Goal: Information Seeking & Learning: Understand process/instructions

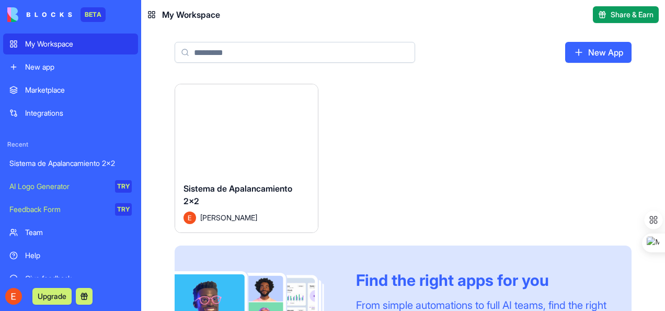
click at [43, 160] on div "Sistema de Apalancamiento 2x2" at bounding box center [70, 163] width 122 height 10
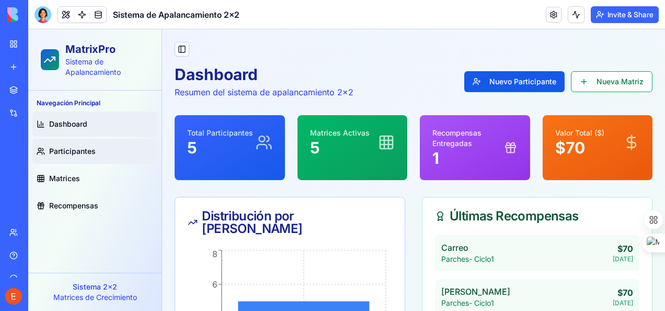
click at [64, 147] on span "Participantes" at bounding box center [72, 151] width 47 height 10
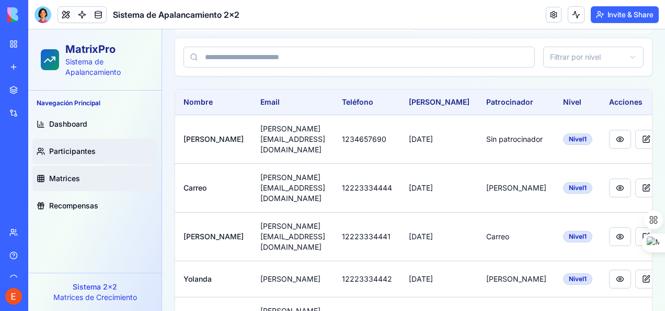
scroll to position [103, 0]
click at [73, 207] on span "Recompensas" at bounding box center [73, 205] width 49 height 10
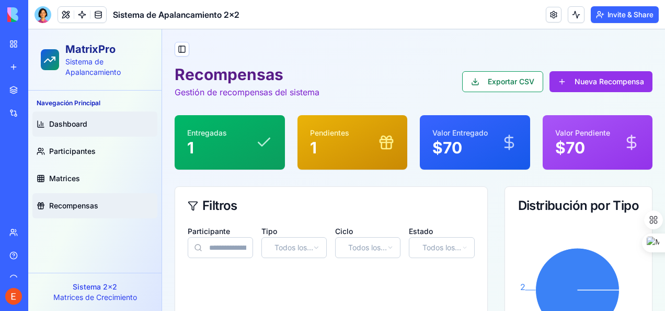
click at [77, 130] on link "Dashboard" at bounding box center [94, 123] width 125 height 25
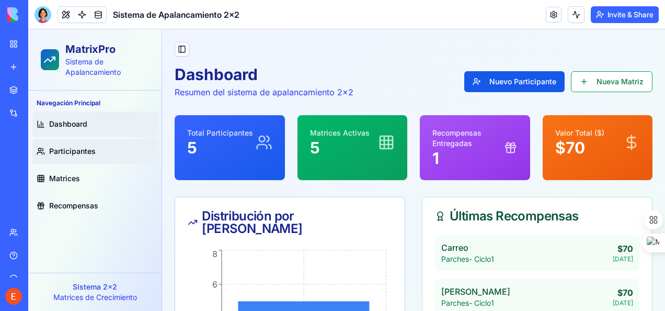
click at [65, 147] on span "Participantes" at bounding box center [72, 151] width 47 height 10
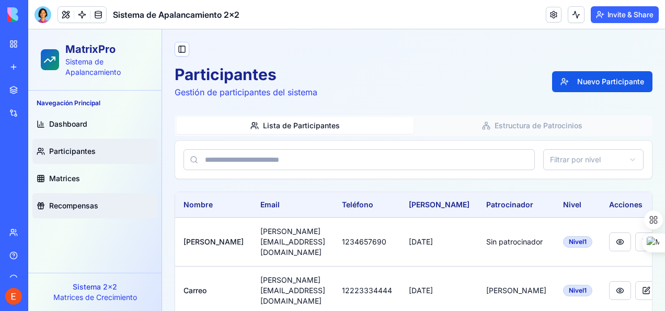
click at [69, 203] on span "Recompensas" at bounding box center [73, 205] width 49 height 10
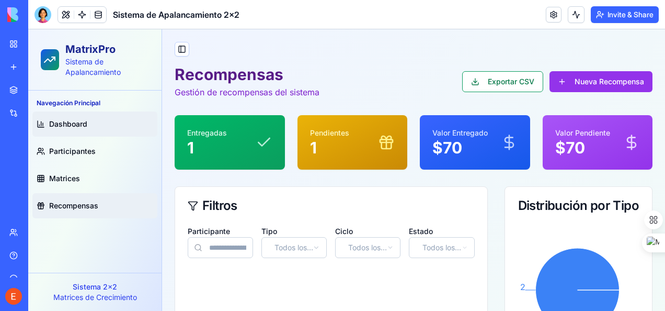
click at [70, 122] on span "Dashboard" at bounding box center [68, 124] width 38 height 10
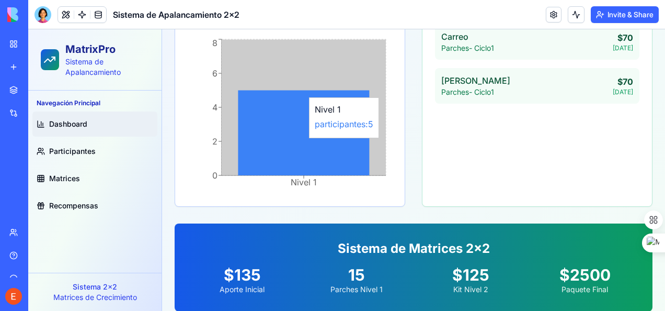
scroll to position [158, 0]
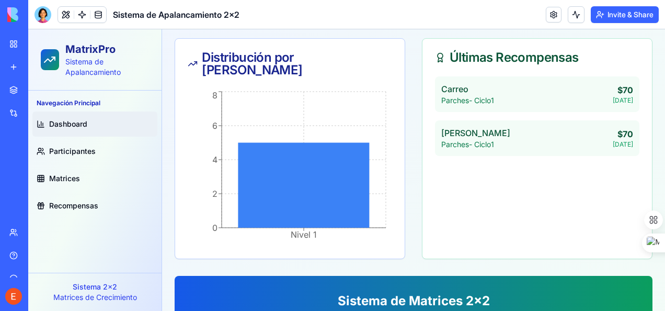
click at [106, 292] on p "Matrices de Crecimiento" at bounding box center [95, 297] width 117 height 10
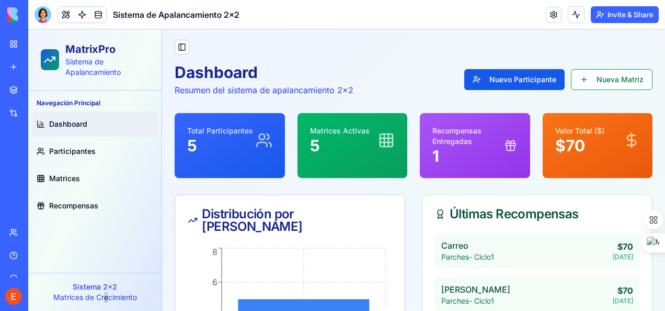
scroll to position [0, 0]
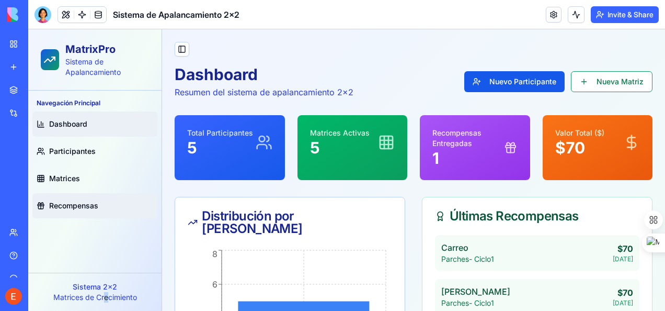
click at [76, 204] on span "Recompensas" at bounding box center [73, 205] width 49 height 10
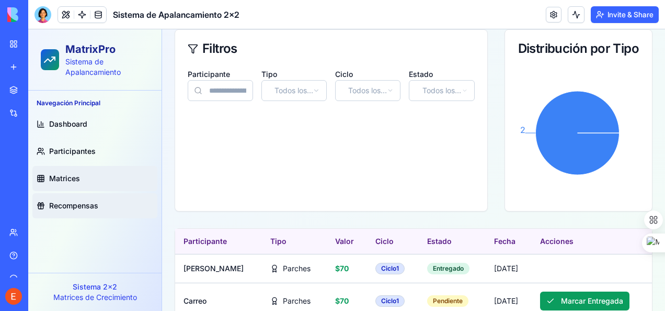
scroll to position [189, 0]
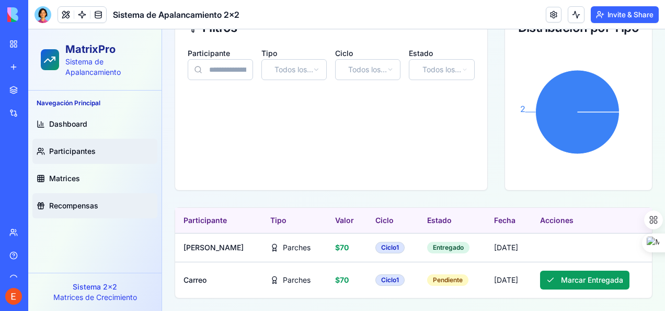
click at [65, 152] on span "Participantes" at bounding box center [72, 151] width 47 height 10
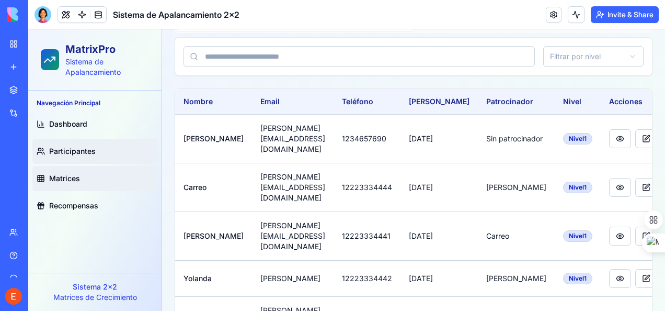
click at [68, 178] on span "Matrices" at bounding box center [64, 178] width 31 height 10
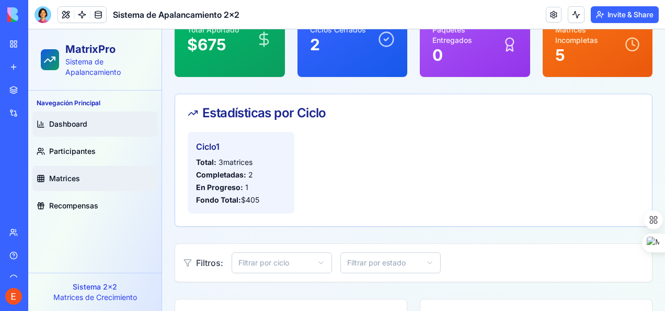
click at [70, 119] on link "Dashboard" at bounding box center [94, 123] width 125 height 25
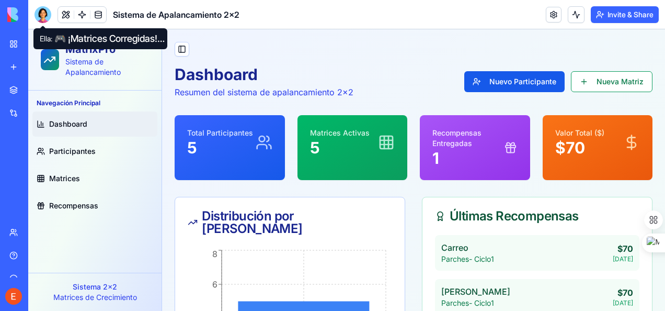
click at [42, 16] on div at bounding box center [43, 14] width 17 height 17
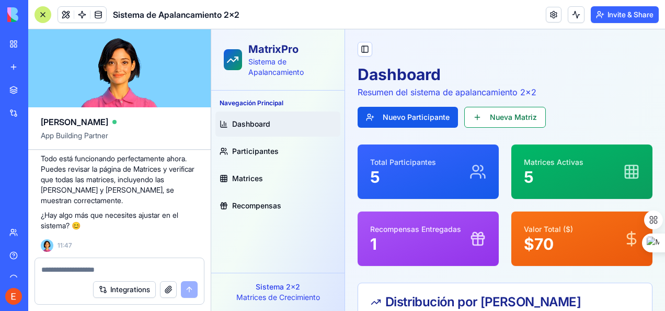
click at [83, 266] on textarea at bounding box center [119, 269] width 156 height 10
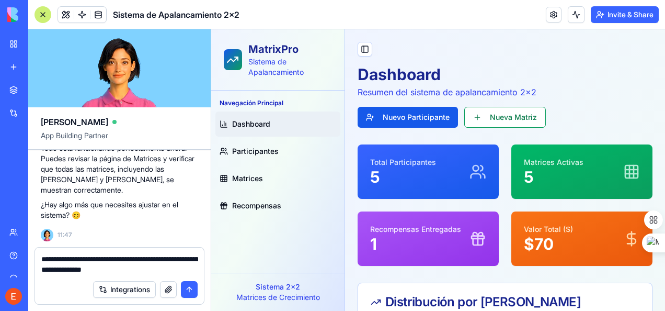
type textarea "**********"
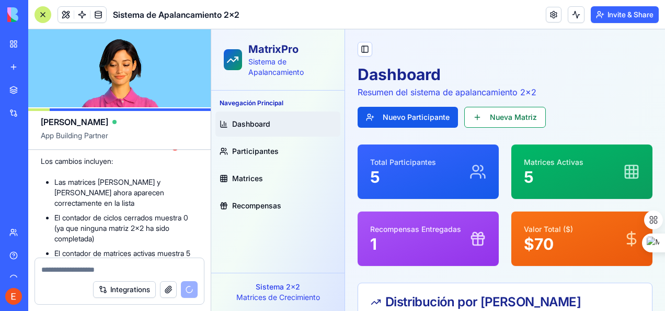
scroll to position [10146, 0]
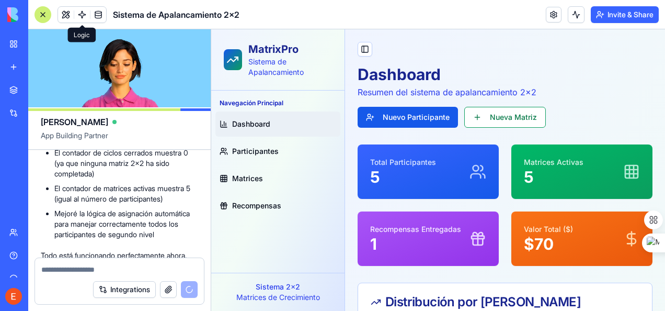
click at [80, 10] on link at bounding box center [82, 15] width 16 height 16
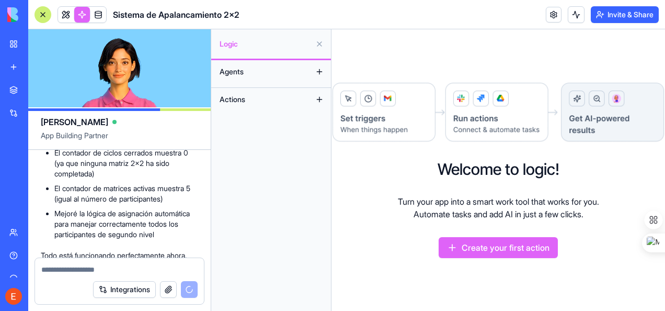
scroll to position [10891, 0]
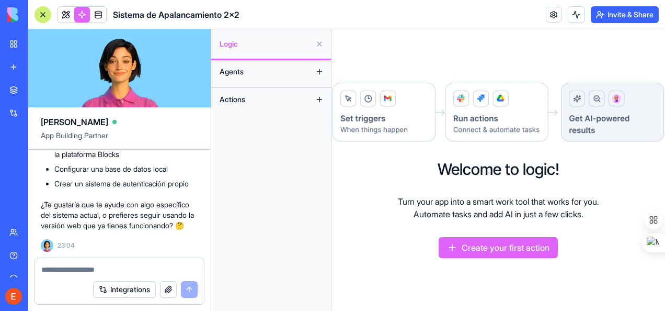
click at [316, 71] on button at bounding box center [319, 71] width 17 height 17
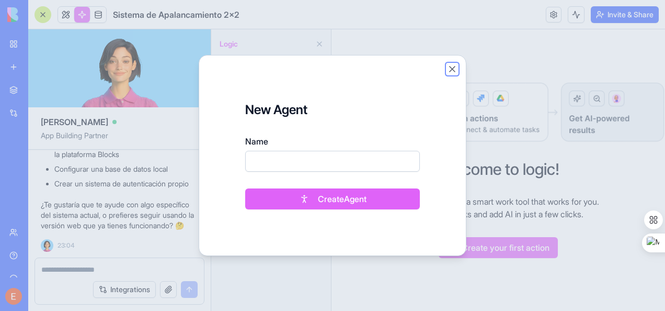
click at [452, 69] on button "Close" at bounding box center [452, 69] width 10 height 10
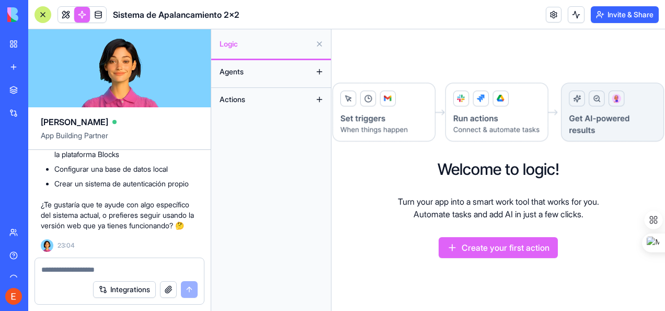
click at [318, 101] on button at bounding box center [319, 99] width 17 height 17
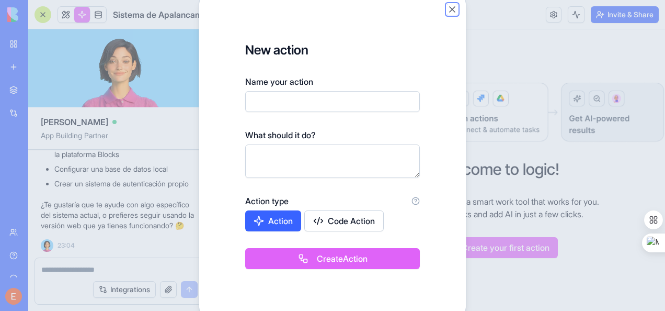
click at [455, 9] on button "Close" at bounding box center [452, 9] width 10 height 10
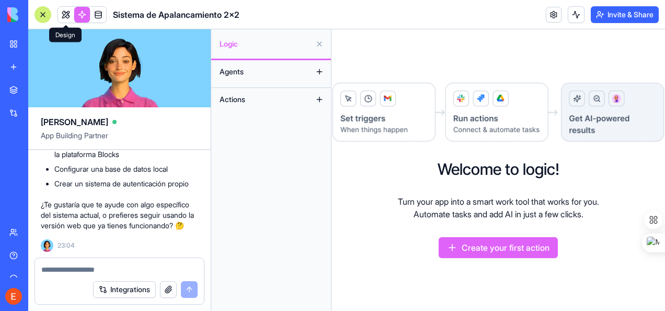
click at [61, 13] on link at bounding box center [66, 15] width 16 height 16
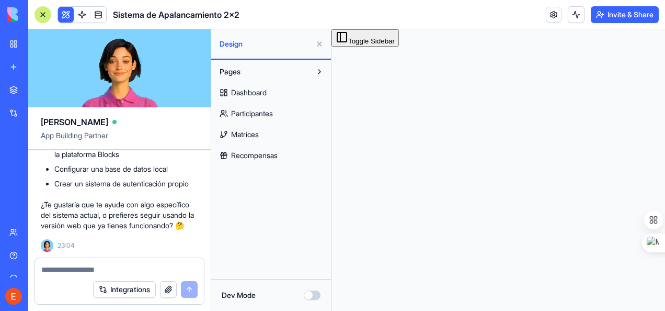
click at [308, 294] on button "Dev Mode" at bounding box center [312, 294] width 17 height 9
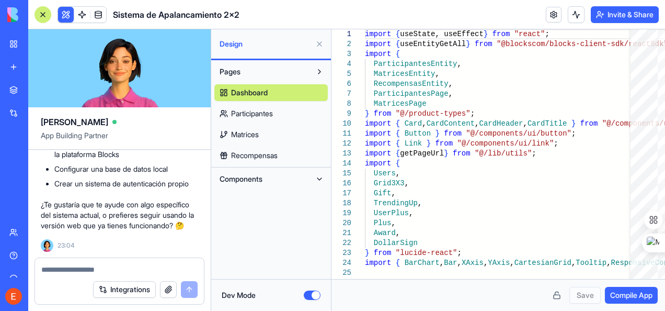
scroll to position [10891, 0]
click at [259, 134] on span "Matrices" at bounding box center [245, 134] width 28 height 10
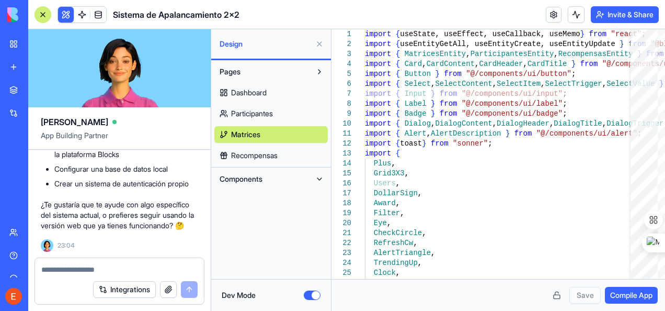
click at [261, 158] on span "Recompensas" at bounding box center [254, 155] width 47 height 10
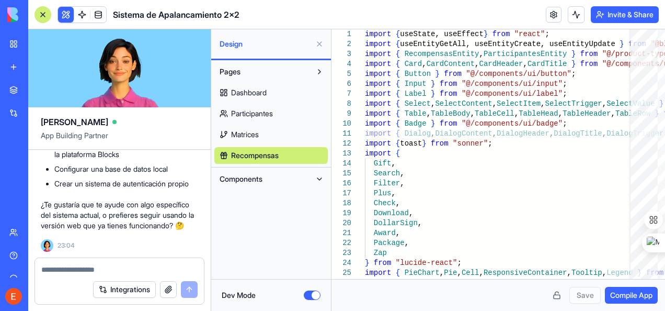
click at [257, 180] on span "Components" at bounding box center [241, 179] width 43 height 10
click at [262, 201] on span "AppLayout" at bounding box center [248, 199] width 35 height 10
type textarea "**********"
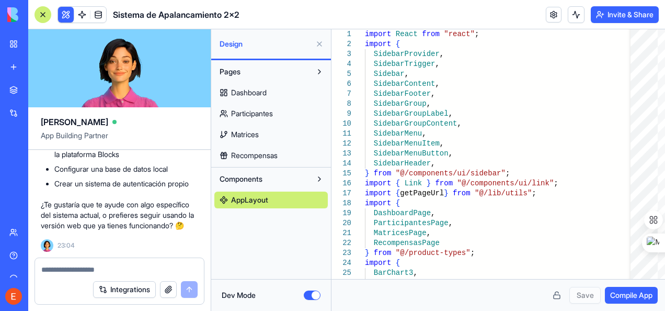
click at [86, 265] on textarea at bounding box center [119, 269] width 157 height 10
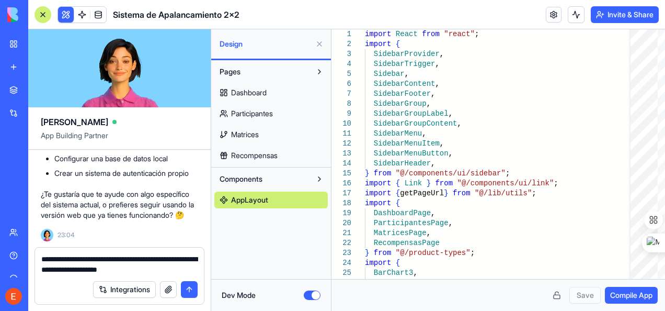
type textarea "**********"
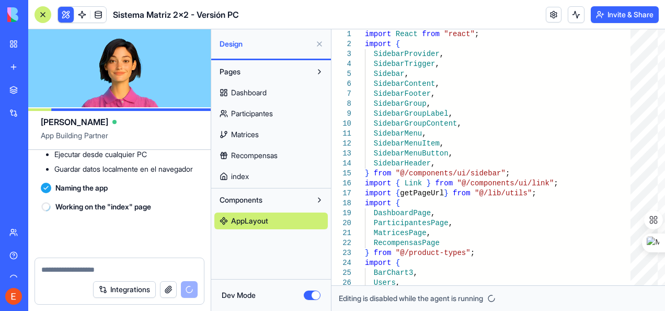
scroll to position [11209, 0]
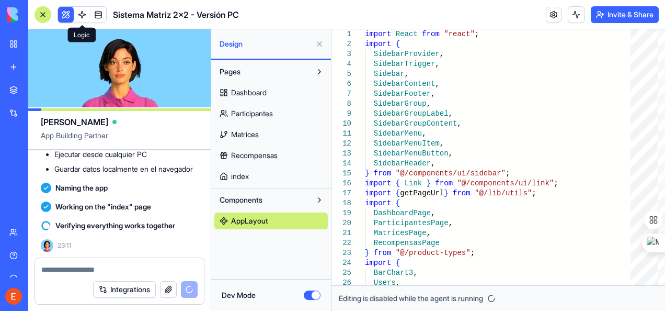
click at [84, 17] on link at bounding box center [82, 15] width 16 height 16
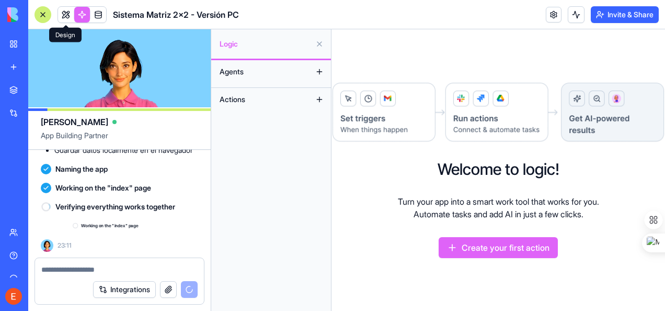
scroll to position [11228, 0]
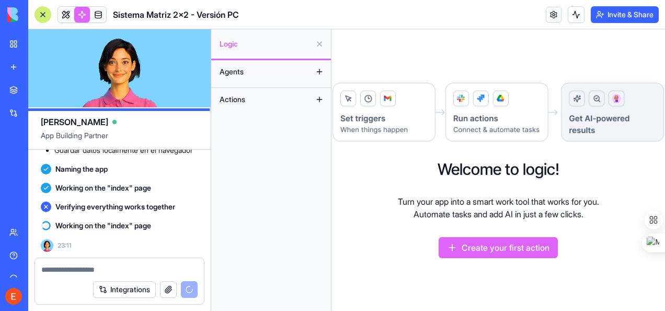
click at [320, 43] on button at bounding box center [319, 44] width 17 height 17
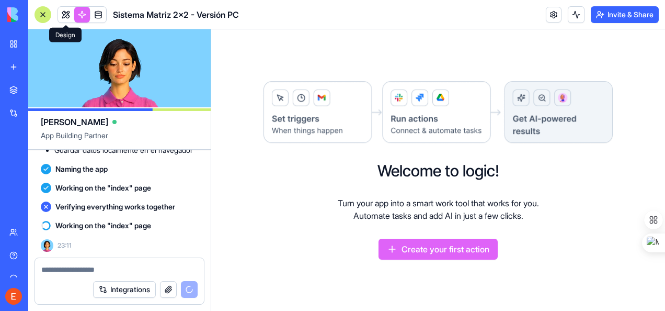
click at [70, 18] on link at bounding box center [66, 15] width 16 height 16
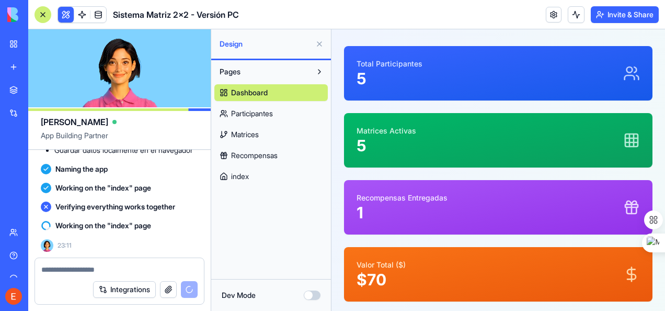
scroll to position [105, 0]
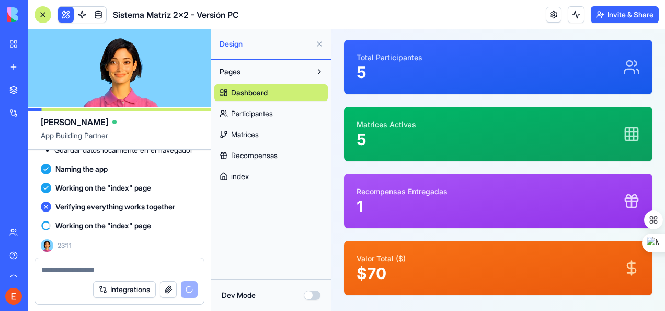
click at [247, 131] on span "Matrices" at bounding box center [245, 134] width 28 height 10
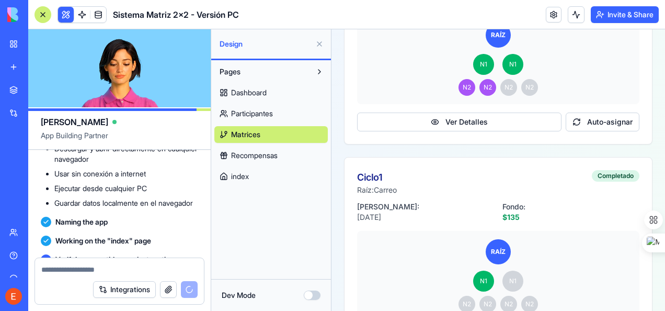
scroll to position [11071, 0]
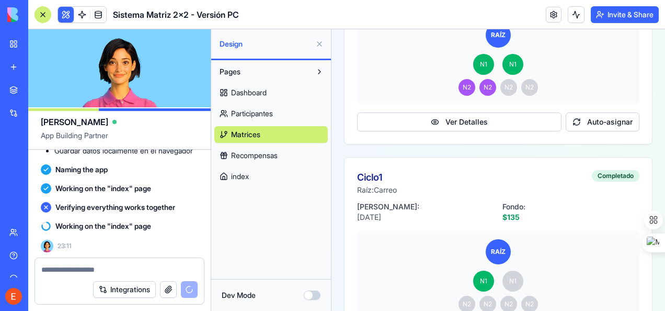
click at [246, 178] on span "index" at bounding box center [240, 176] width 18 height 10
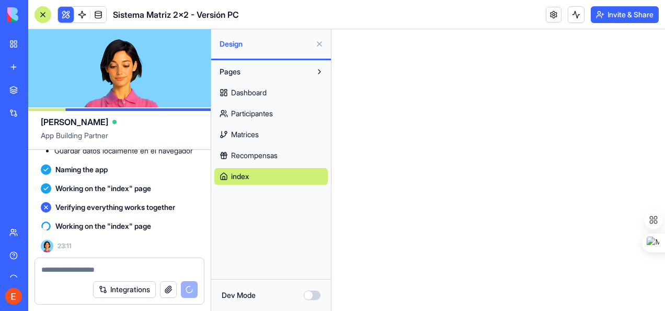
click at [263, 153] on span "Recompensas" at bounding box center [254, 155] width 47 height 10
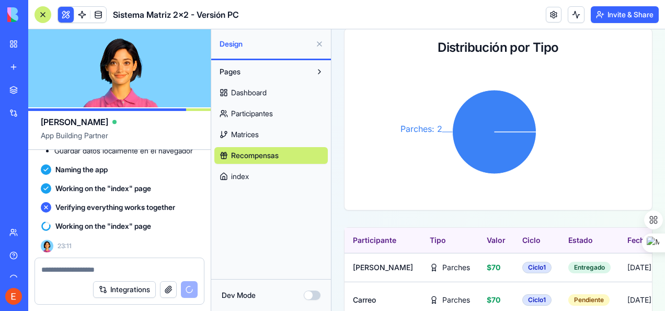
scroll to position [650, 0]
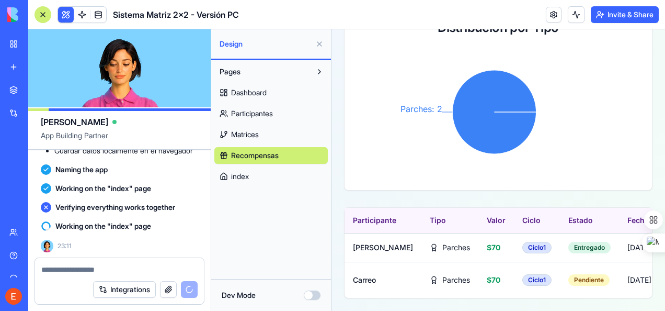
click at [247, 133] on span "Matrices" at bounding box center [245, 134] width 28 height 10
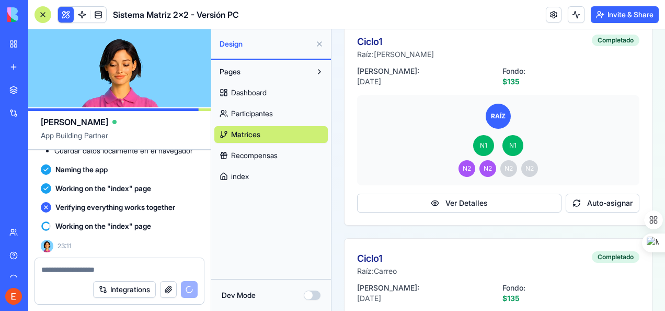
click at [268, 114] on span "Participantes" at bounding box center [252, 113] width 42 height 10
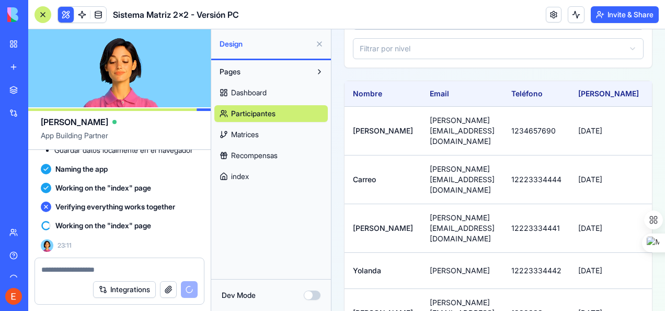
scroll to position [11228, 0]
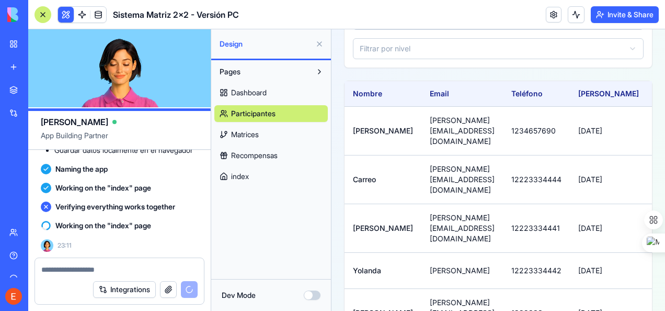
click at [242, 92] on span "Dashboard" at bounding box center [249, 92] width 36 height 10
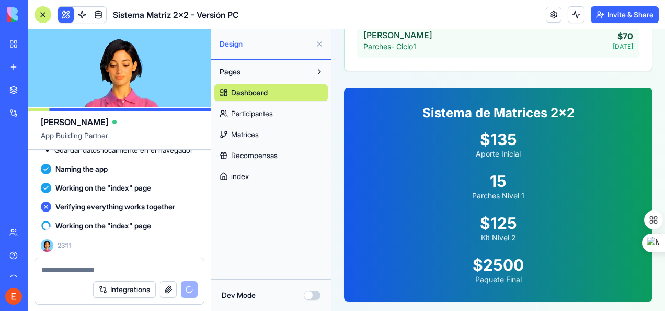
scroll to position [703, 0]
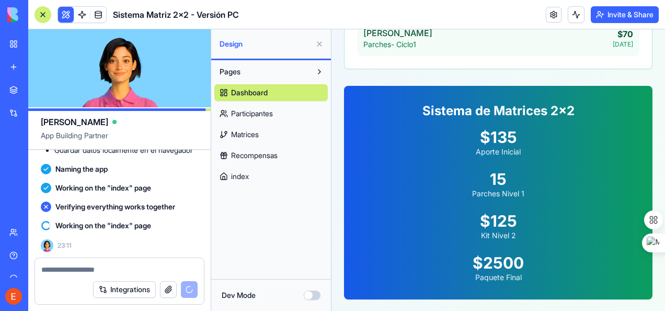
click at [259, 116] on span "Participantes" at bounding box center [252, 113] width 42 height 10
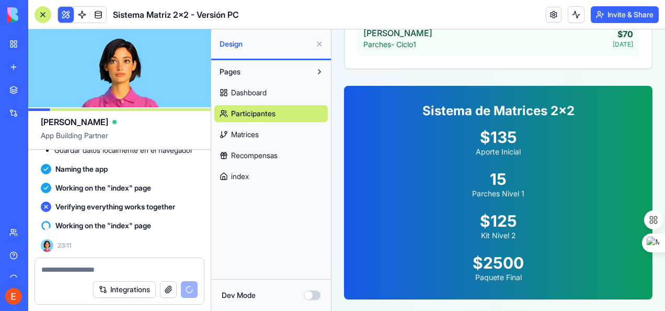
scroll to position [169, 0]
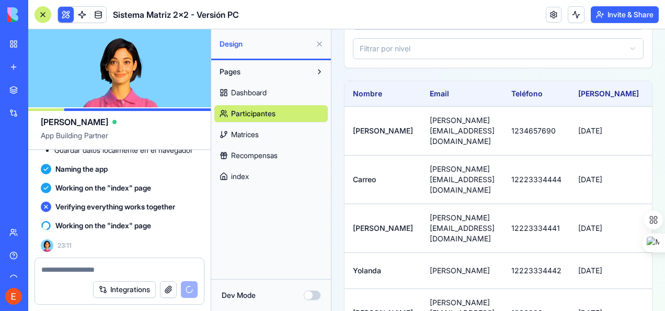
click at [250, 136] on span "Matrices" at bounding box center [245, 134] width 28 height 10
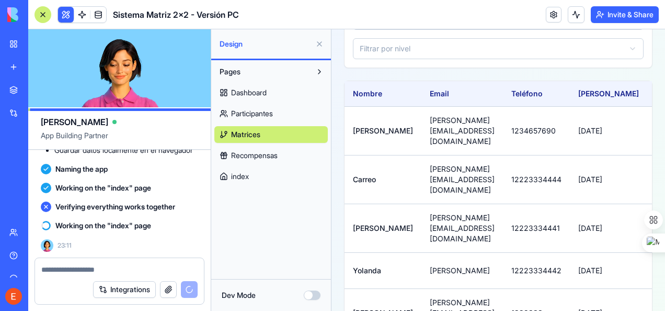
scroll to position [703, 0]
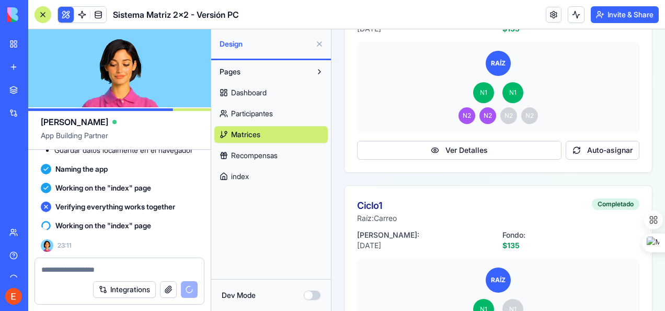
click at [262, 152] on span "Recompensas" at bounding box center [254, 155] width 47 height 10
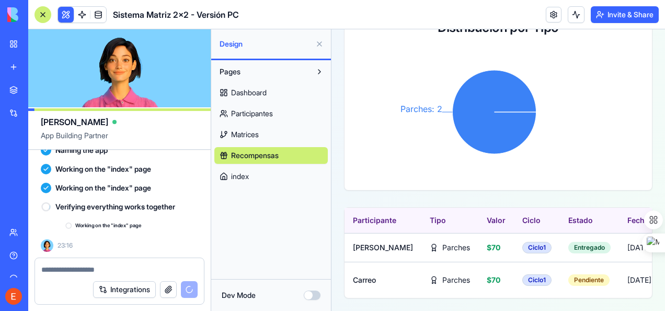
scroll to position [11246, 0]
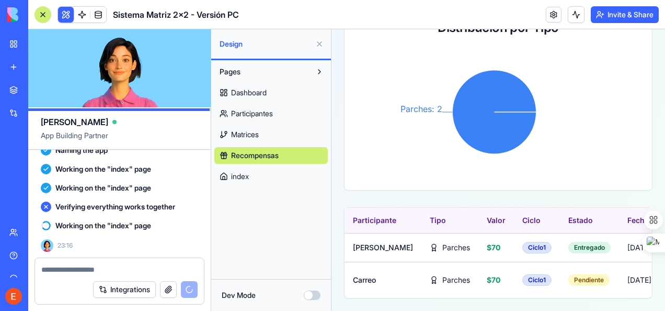
click at [246, 173] on span "index" at bounding box center [240, 176] width 18 height 10
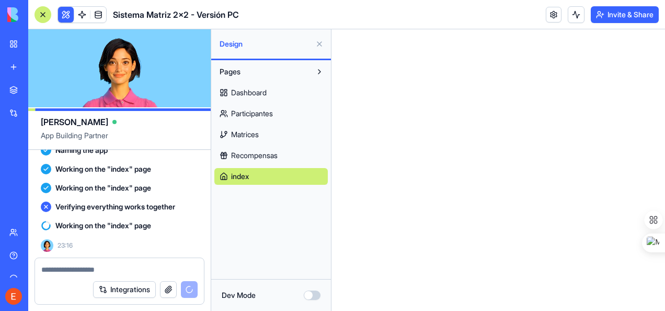
click at [238, 152] on span "Recompensas" at bounding box center [254, 155] width 47 height 10
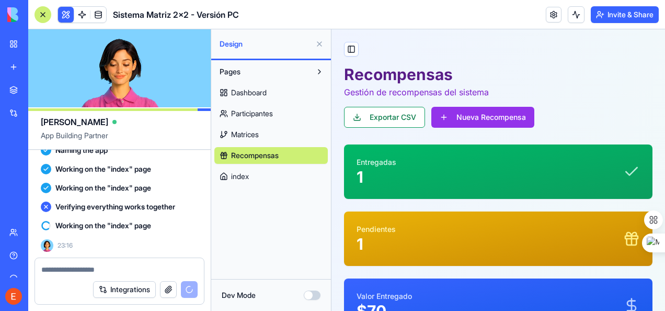
click at [255, 91] on span "Dashboard" at bounding box center [249, 92] width 36 height 10
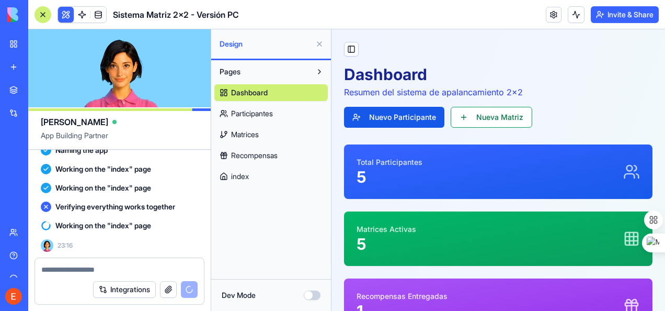
click at [254, 114] on span "Participantes" at bounding box center [252, 113] width 42 height 10
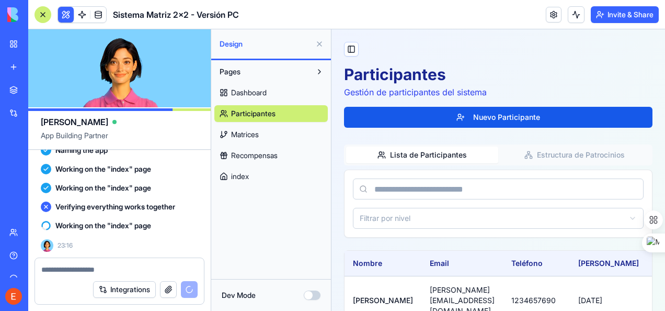
click at [248, 160] on span "Recompensas" at bounding box center [254, 155] width 47 height 10
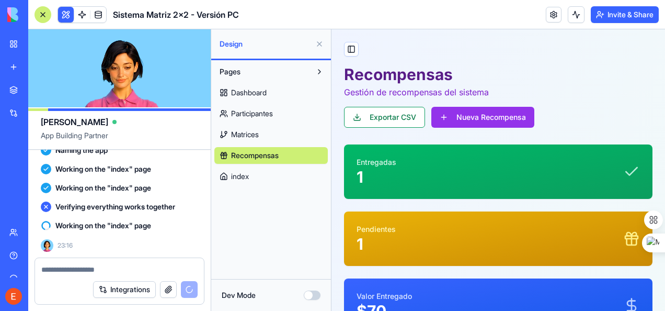
click at [245, 178] on span "index" at bounding box center [240, 176] width 18 height 10
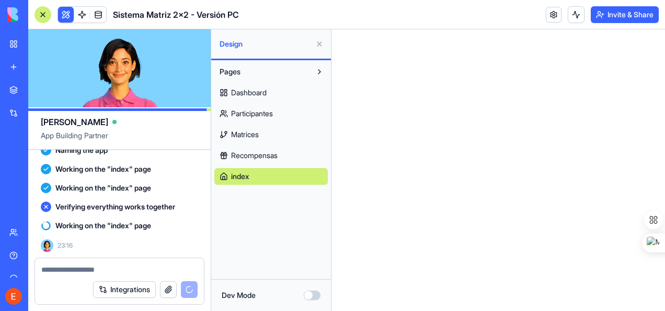
click at [255, 155] on span "Recompensas" at bounding box center [254, 155] width 47 height 10
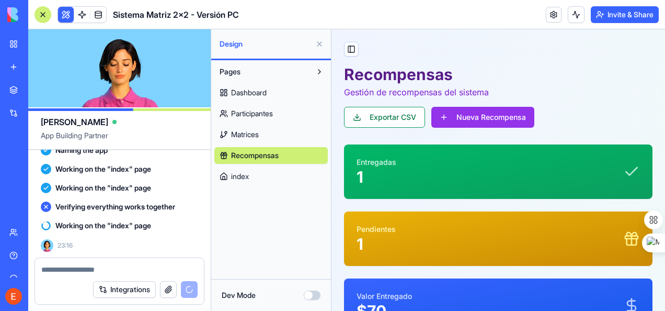
click at [249, 93] on span "Dashboard" at bounding box center [249, 92] width 36 height 10
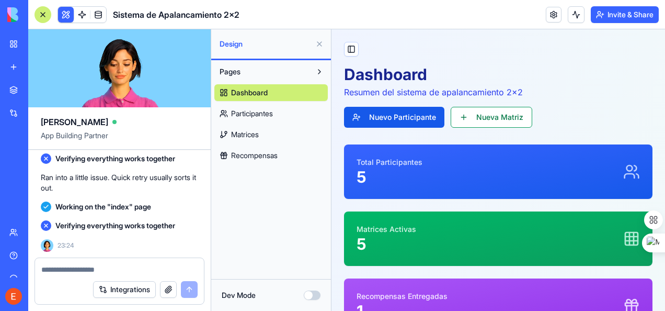
scroll to position [11332, 0]
click at [322, 217] on div "Pages Dashboard Participantes Matrices Recompensas" at bounding box center [271, 169] width 120 height 219
click at [258, 151] on span "Recompensas" at bounding box center [254, 155] width 47 height 10
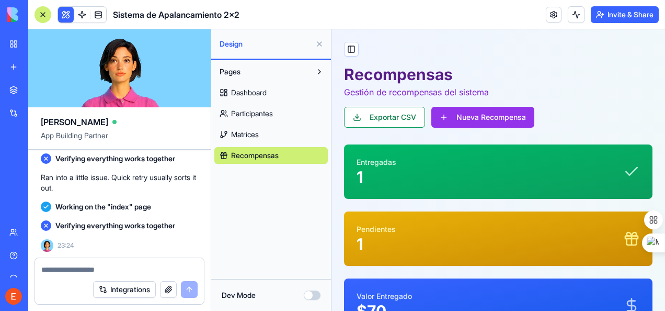
click at [255, 84] on link "Dashboard" at bounding box center [270, 92] width 113 height 17
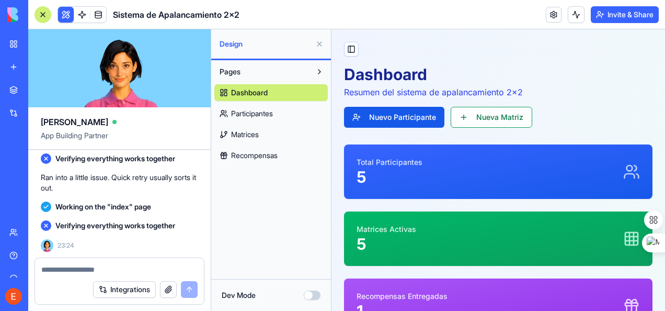
click at [231, 70] on span "Pages" at bounding box center [230, 71] width 21 height 10
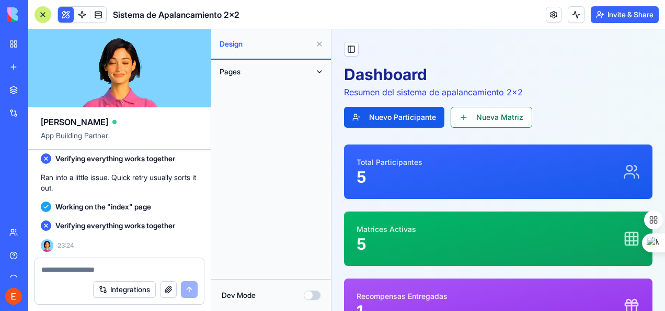
click at [233, 70] on span "Pages" at bounding box center [230, 71] width 21 height 10
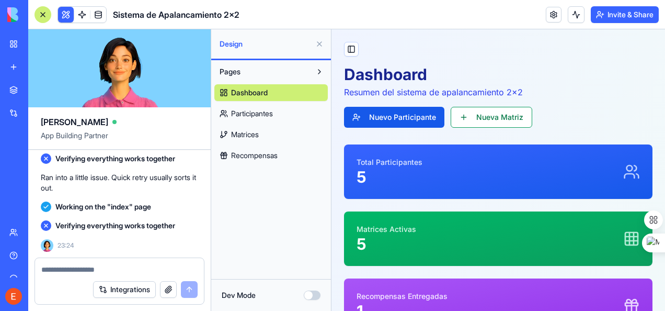
click at [244, 90] on span "Dashboard" at bounding box center [249, 92] width 37 height 10
click at [253, 117] on span "Participantes" at bounding box center [252, 113] width 42 height 10
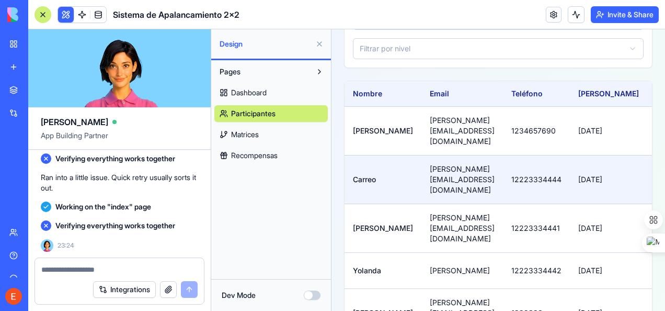
scroll to position [169, 0]
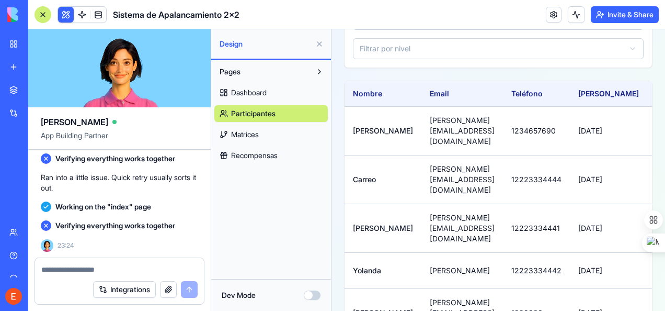
click at [249, 135] on span "Matrices" at bounding box center [245, 134] width 28 height 10
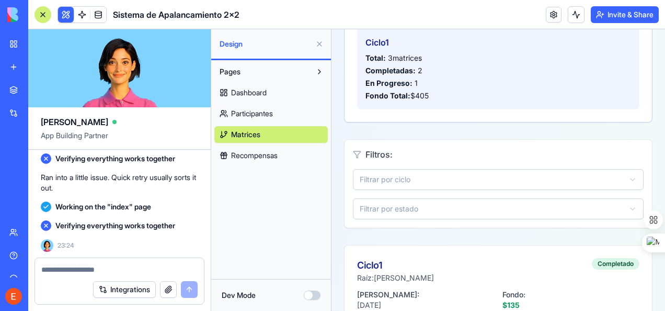
scroll to position [431, 0]
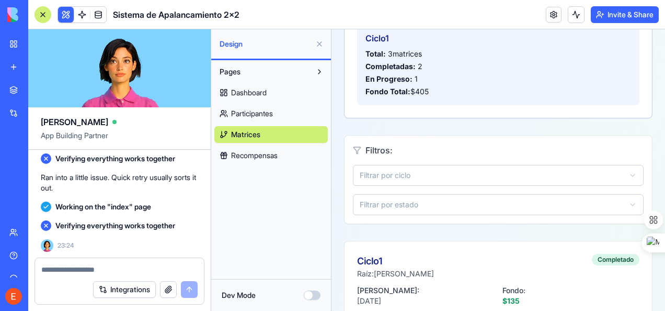
drag, startPoint x: 249, startPoint y: 156, endPoint x: 270, endPoint y: 162, distance: 21.3
click at [250, 156] on span "Recompensas" at bounding box center [254, 155] width 47 height 10
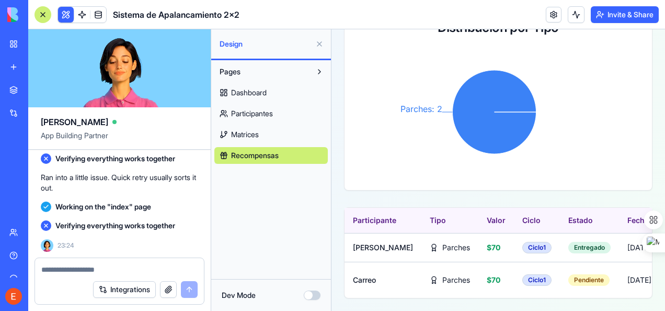
scroll to position [650, 0]
click at [319, 295] on button "Dev Mode" at bounding box center [312, 294] width 17 height 9
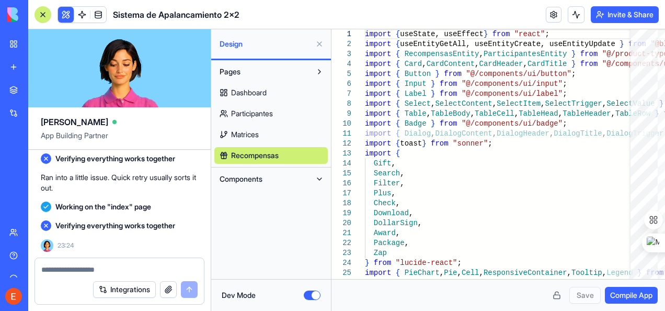
click at [318, 179] on button at bounding box center [319, 178] width 17 height 17
click at [264, 198] on span "AppLayout" at bounding box center [248, 199] width 35 height 10
type textarea "**********"
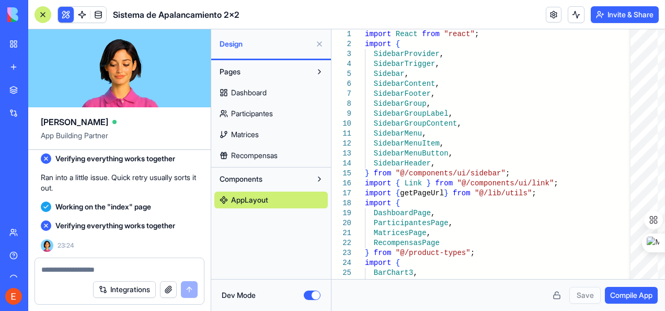
click at [66, 273] on textarea at bounding box center [119, 269] width 157 height 10
type textarea "**********"
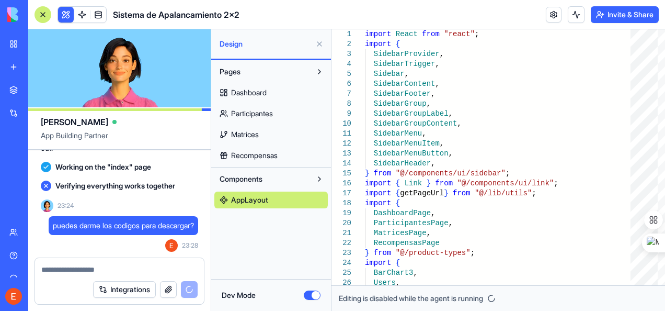
click at [316, 42] on button at bounding box center [319, 44] width 17 height 17
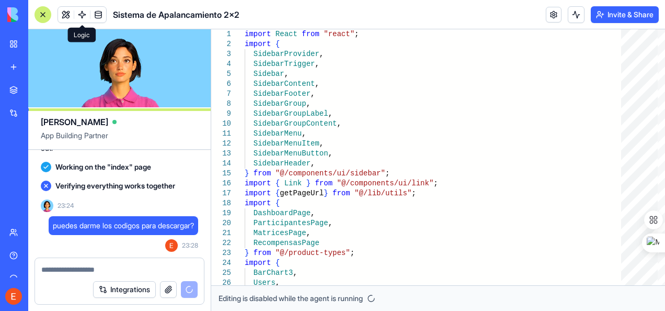
click at [82, 16] on link at bounding box center [82, 15] width 16 height 16
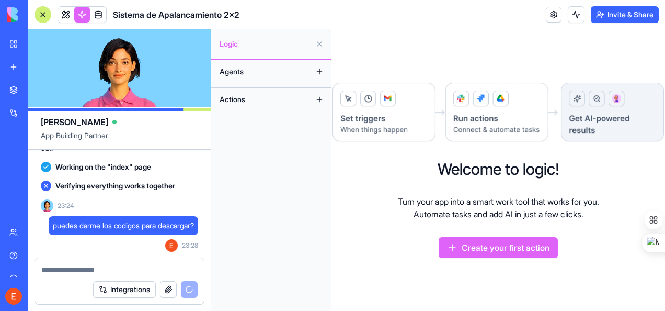
click at [262, 70] on button "Agents" at bounding box center [262, 71] width 97 height 17
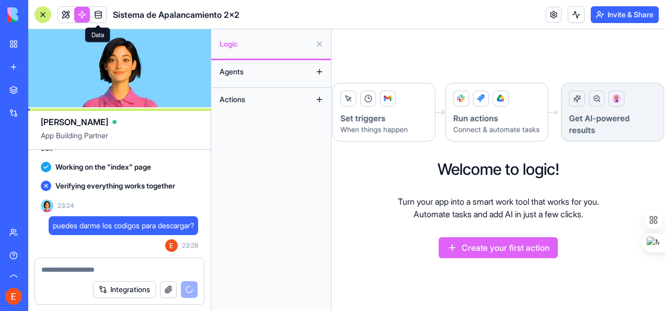
click at [96, 13] on link at bounding box center [98, 15] width 16 height 16
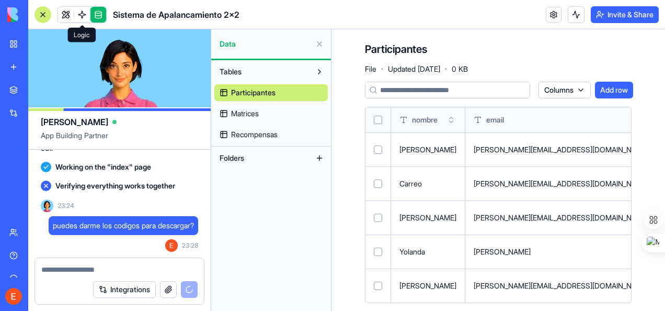
click at [242, 111] on span "Matrices" at bounding box center [245, 113] width 28 height 10
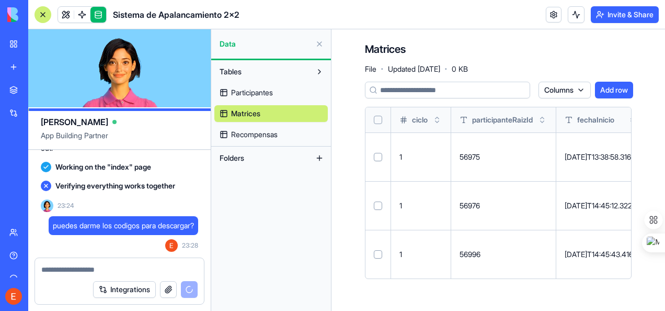
click at [255, 133] on span "Recompensas" at bounding box center [254, 134] width 47 height 10
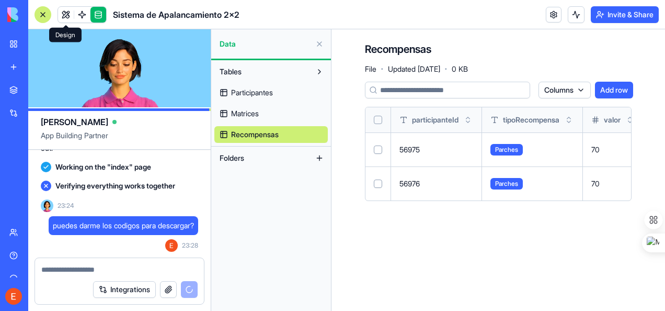
click at [66, 12] on link at bounding box center [66, 15] width 16 height 16
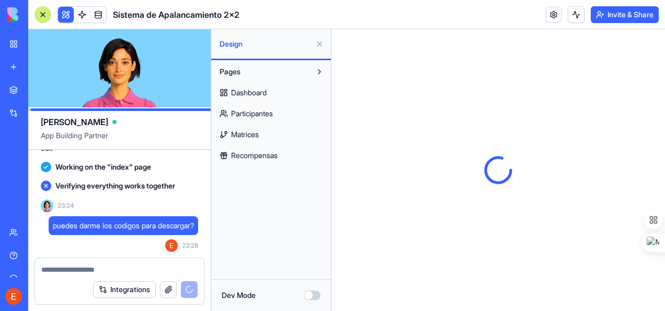
click at [314, 293] on button "Dev Mode" at bounding box center [312, 294] width 17 height 9
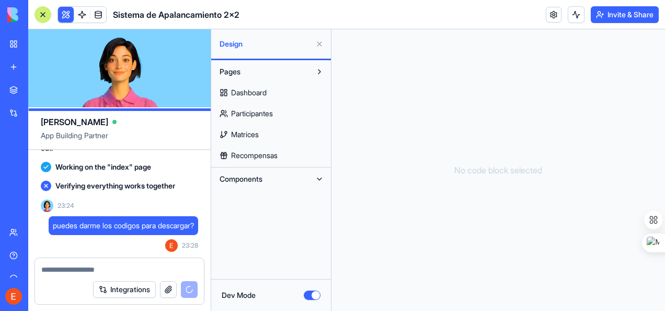
click at [266, 88] on span "Dashboard" at bounding box center [249, 92] width 36 height 10
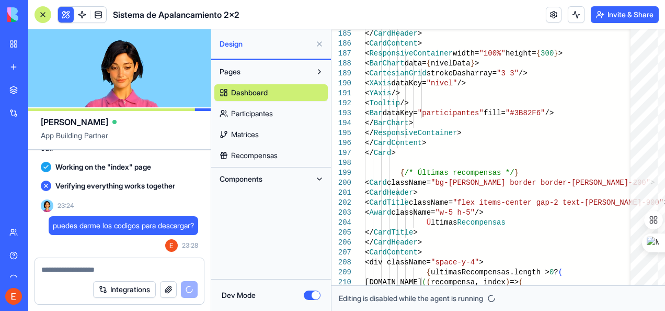
click at [261, 113] on span "Participantes" at bounding box center [252, 113] width 42 height 10
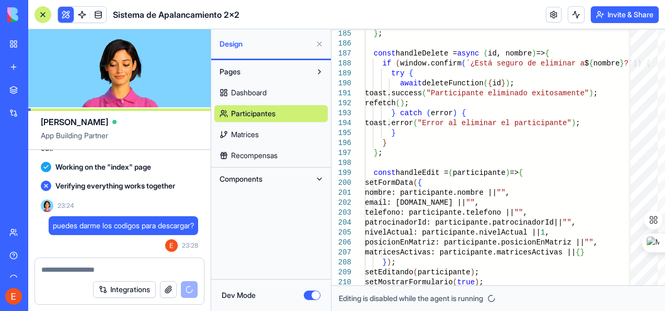
click at [251, 134] on span "Matrices" at bounding box center [245, 134] width 28 height 10
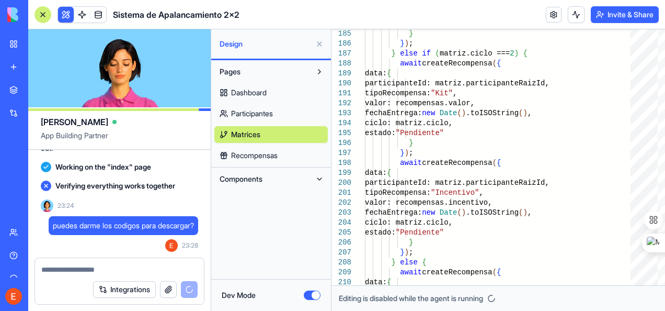
click at [263, 155] on span "Recompensas" at bounding box center [254, 155] width 47 height 10
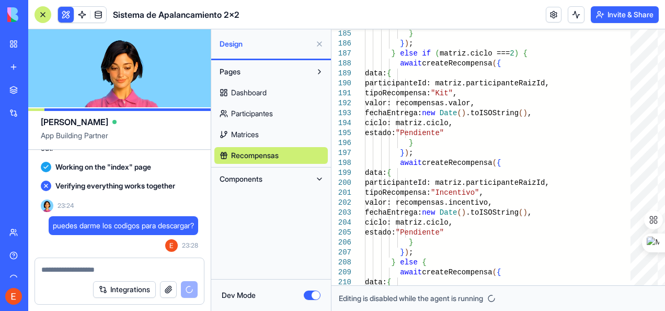
type textarea "**********"
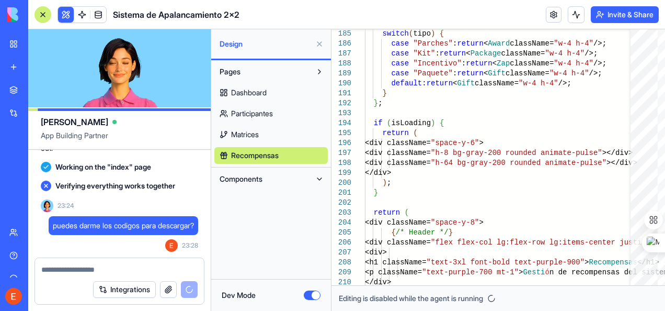
click at [15, 184] on div "AI Logo Generator" at bounding box center [11, 186] width 5 height 10
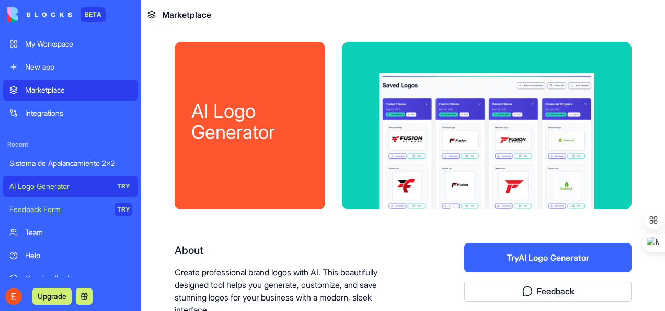
click at [54, 159] on div "Sistema de Apalancamiento 2x2" at bounding box center [70, 163] width 122 height 10
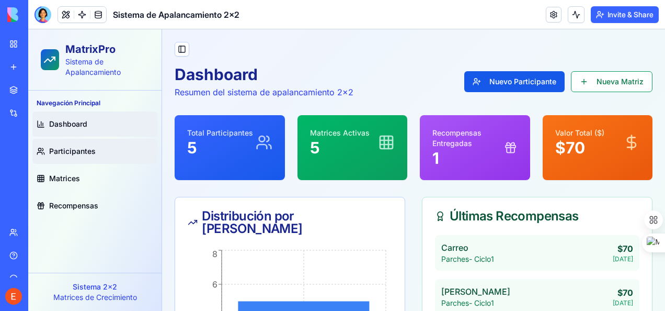
click at [78, 153] on span "Participantes" at bounding box center [72, 151] width 47 height 10
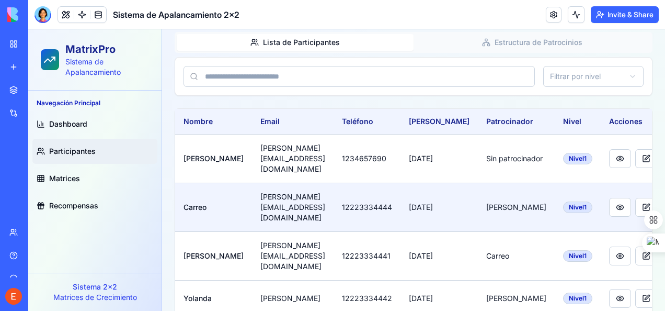
scroll to position [103, 0]
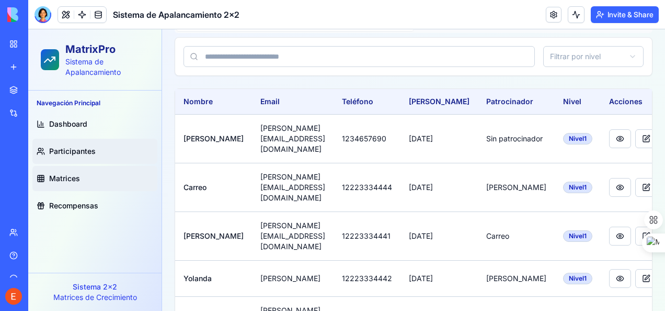
click at [62, 178] on span "Matrices" at bounding box center [64, 178] width 31 height 10
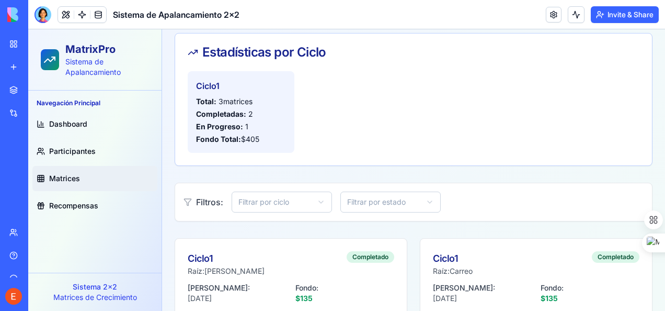
scroll to position [209, 0]
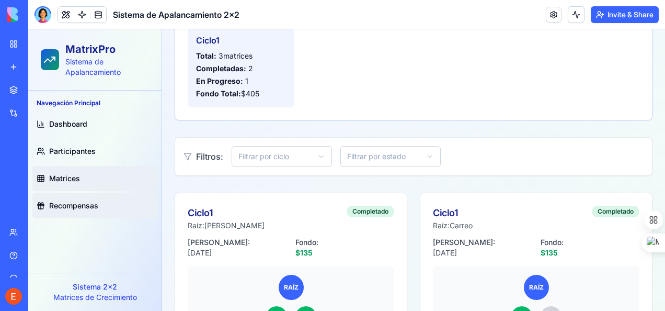
click at [76, 204] on span "Recompensas" at bounding box center [73, 205] width 49 height 10
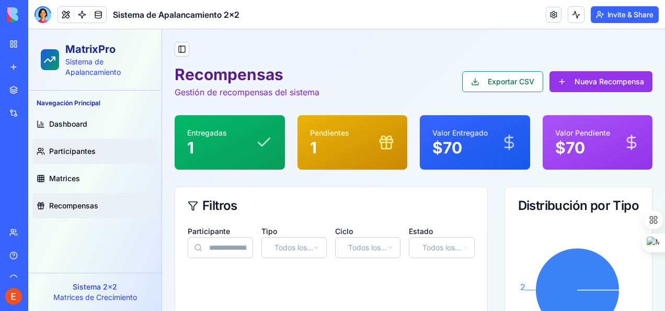
click at [71, 154] on span "Participantes" at bounding box center [72, 151] width 47 height 10
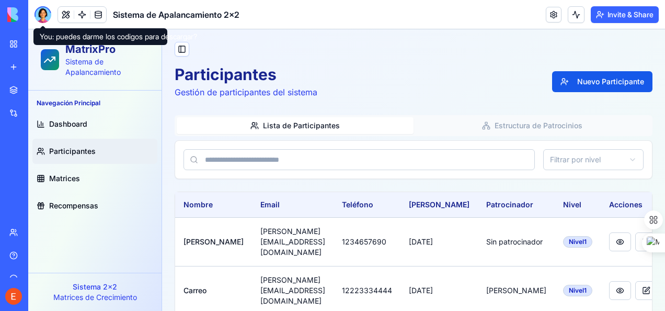
click at [44, 15] on div at bounding box center [43, 14] width 17 height 17
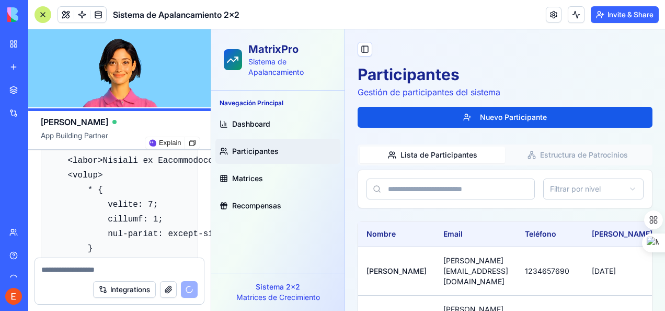
scroll to position [11439, 0]
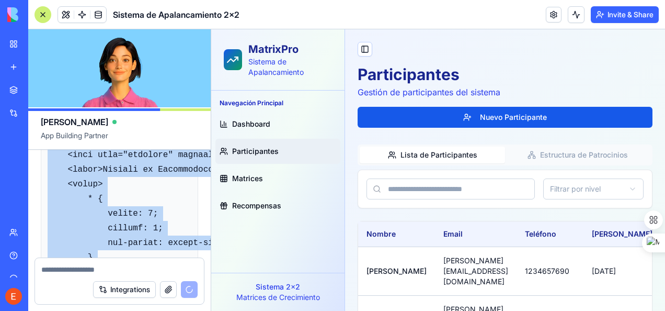
drag, startPoint x: 135, startPoint y: 187, endPoint x: 42, endPoint y: 246, distance: 109.9
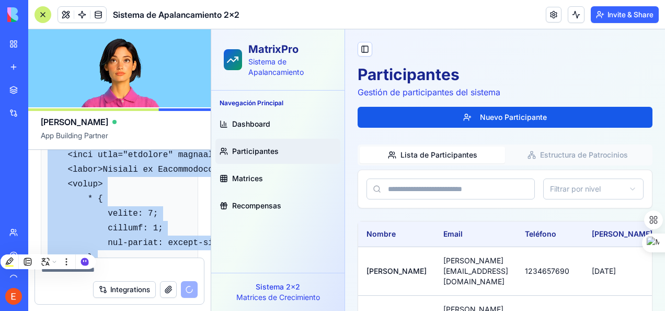
copy code "<!LOREMIP dolo> <sita cons="ad"> <elit> <sedd eiusmod="TEM-2"> <inci utla="etdo…"
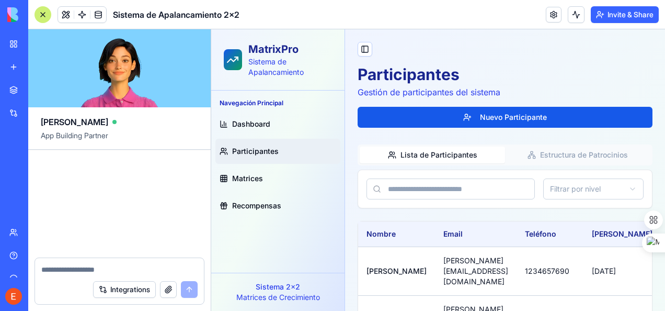
scroll to position [50727, 627]
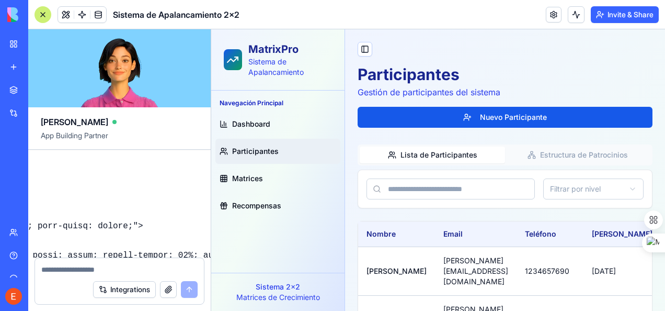
drag, startPoint x: 48, startPoint y: 199, endPoint x: 151, endPoint y: 174, distance: 106.0
click at [151, 174] on div "Primero dime que puedes hacer Undo 08:30 🌟 ¡Hola! Soy Ella, tu arquitecta de so…" at bounding box center [119, 204] width 182 height 108
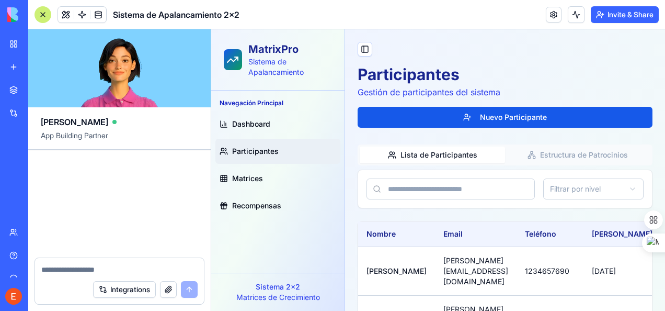
click at [139, 210] on div "Primero dime que puedes hacer Undo 08:30 🌟 ¡Hola! Soy Ella, tu arquitecta de so…" at bounding box center [119, 204] width 182 height 108
click at [184, 225] on div "Primero dime que puedes hacer Undo 08:30 🌟 ¡Hola! Soy Ella, tu arquitecta de so…" at bounding box center [119, 204] width 182 height 108
drag, startPoint x: 68, startPoint y: 225, endPoint x: 193, endPoint y: 222, distance: 125.0
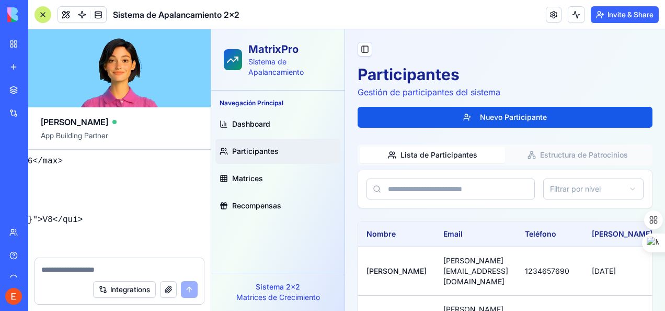
click at [194, 225] on div "Primero dime que puedes hacer Undo 08:30 🌟 ¡Hola! Soy Ella, tu arquitecta de so…" at bounding box center [119, 204] width 182 height 108
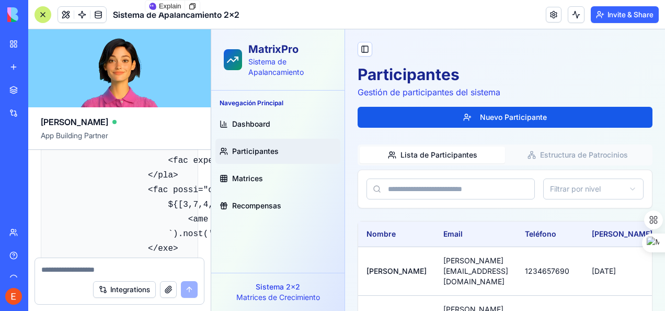
scroll to position [49576, 0]
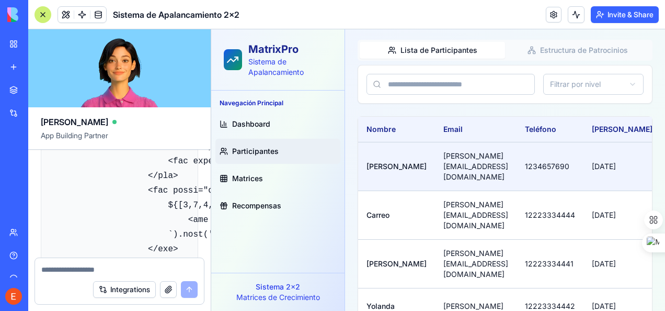
scroll to position [88, 0]
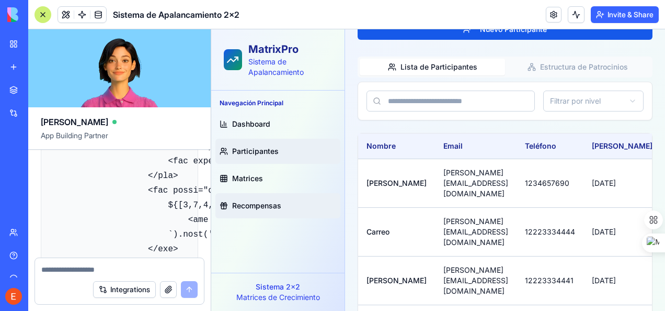
click at [276, 204] on span "Recompensas" at bounding box center [256, 205] width 49 height 10
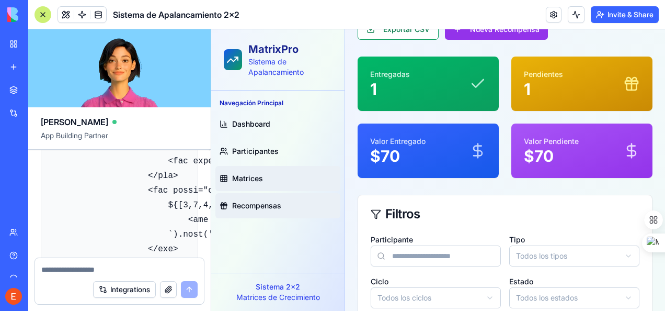
click at [253, 182] on span "Matrices" at bounding box center [247, 178] width 31 height 10
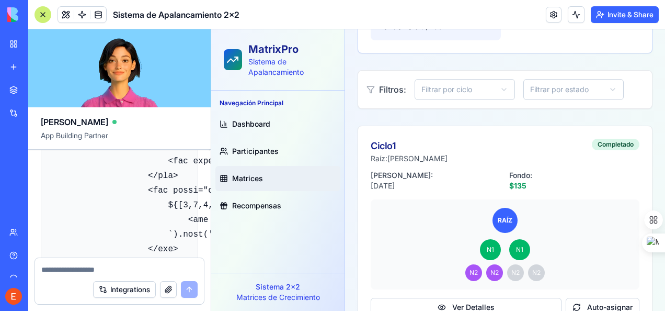
scroll to position [402, 0]
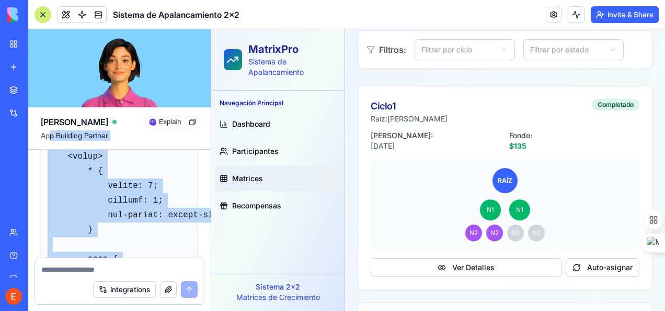
scroll to position [11446, 0]
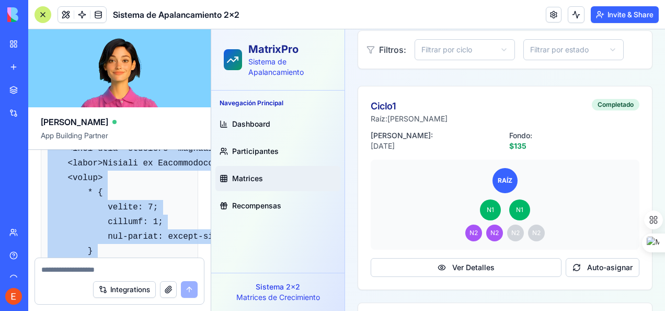
drag, startPoint x: 152, startPoint y: 213, endPoint x: 37, endPoint y: 245, distance: 119.5
copy div "<!LOREMIP dolo> <sita cons="ad"> <elit> <sedd eiusmod="TEM-2"> <inci utla="etdo…"
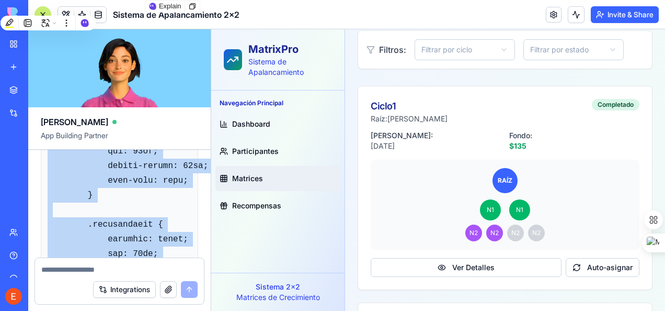
scroll to position [16830, 0]
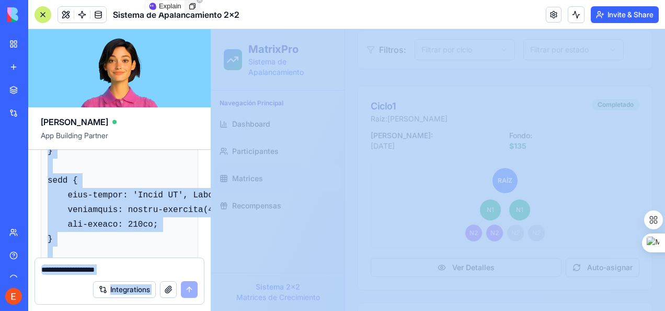
scroll to position [35417, 0]
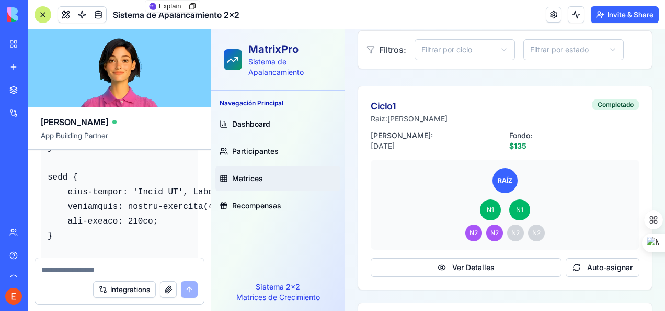
drag, startPoint x: 46, startPoint y: 154, endPoint x: 136, endPoint y: 205, distance: 104.2
copy code "<!DOCTYPE html> <html lang="es"> <head> <meta charset="UTF-8"> <meta name="view…"
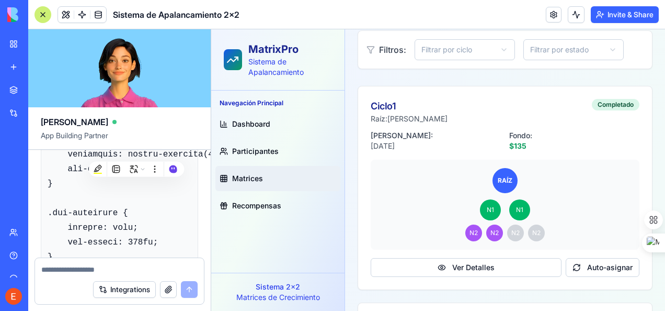
drag, startPoint x: 34, startPoint y: 201, endPoint x: 56, endPoint y: 198, distance: 22.7
click at [189, 193] on icon at bounding box center [192, 192] width 8 height 8
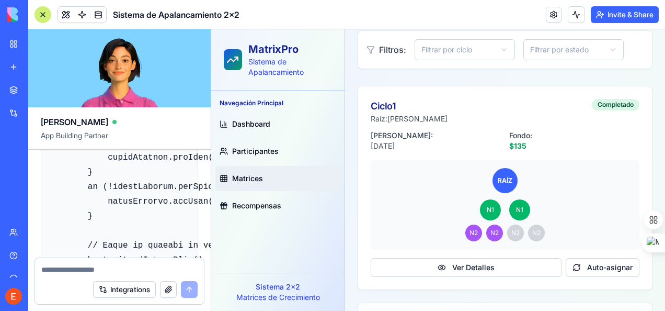
scroll to position [42475, 0]
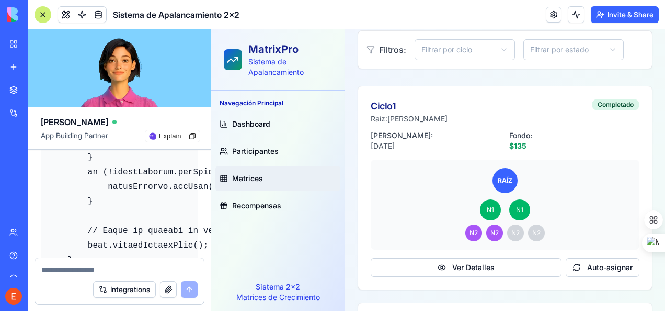
drag, startPoint x: 48, startPoint y: 157, endPoint x: 100, endPoint y: 190, distance: 61.3
drag, startPoint x: 100, startPoint y: 190, endPoint x: 191, endPoint y: 137, distance: 105.4
click at [191, 137] on icon at bounding box center [192, 136] width 8 height 8
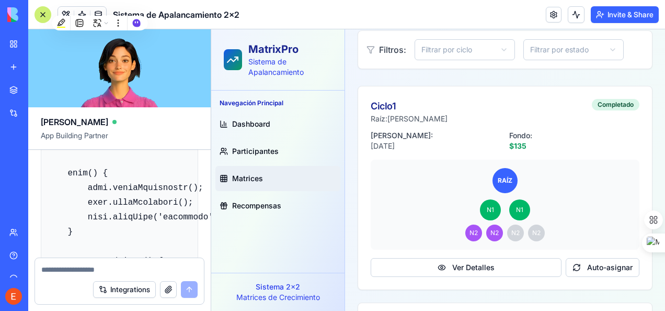
scroll to position [44514, 0]
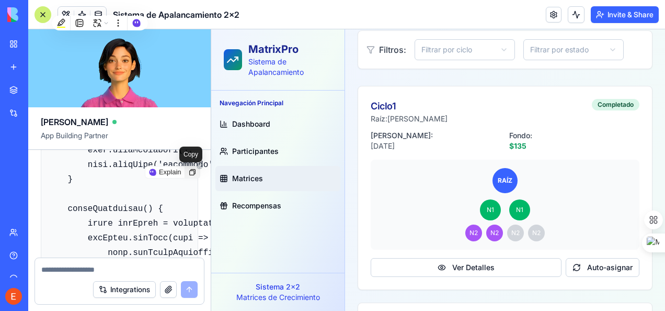
click at [190, 173] on icon at bounding box center [192, 172] width 8 height 8
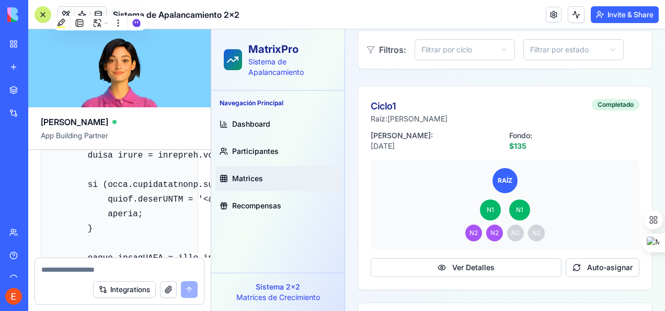
scroll to position [46553, 0]
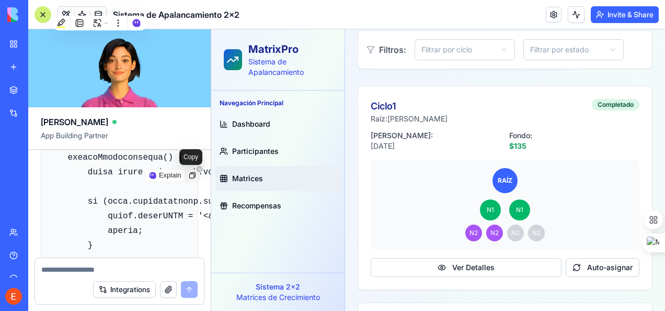
click at [192, 177] on icon at bounding box center [192, 175] width 6 height 6
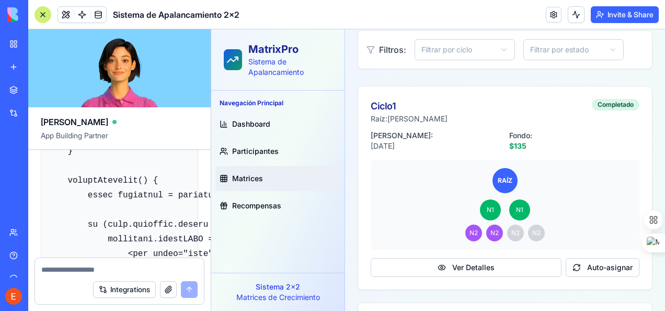
scroll to position [48697, 0]
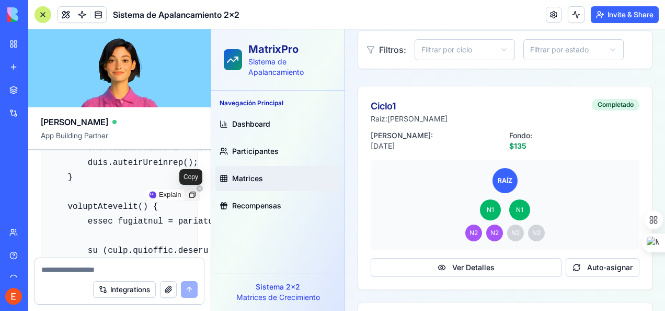
click at [189, 194] on icon at bounding box center [192, 194] width 8 height 8
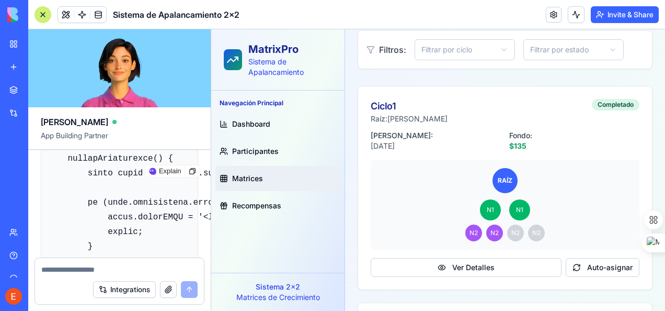
scroll to position [54866, 0]
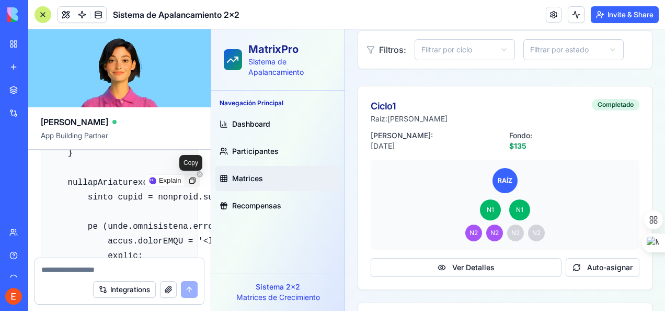
click at [189, 180] on icon at bounding box center [192, 180] width 8 height 8
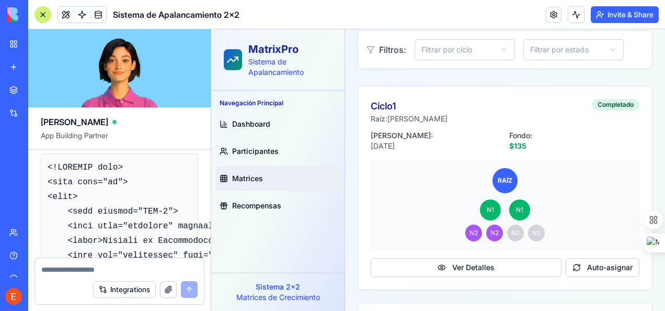
scroll to position [32413, 0]
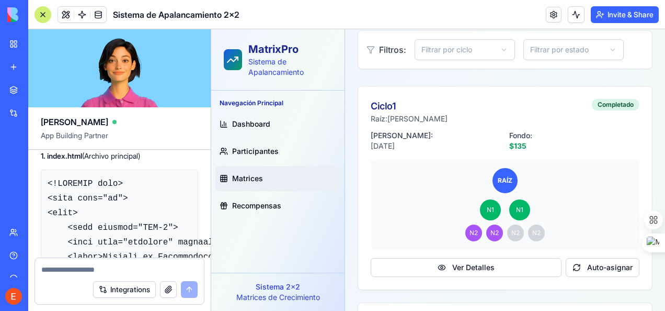
click at [123, 267] on textarea at bounding box center [119, 269] width 156 height 10
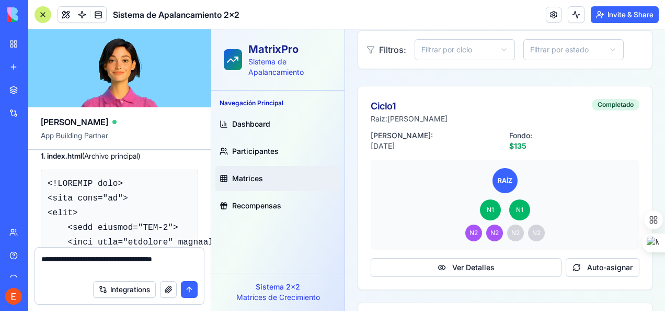
type textarea "**********"
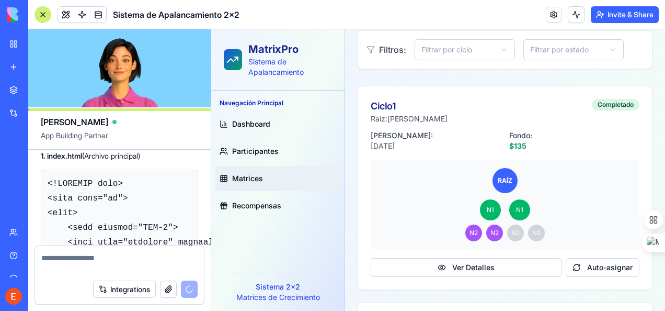
scroll to position [55728, 0]
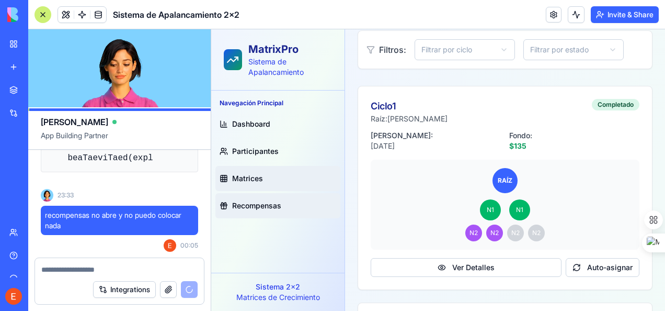
click at [254, 203] on span "Recompensas" at bounding box center [256, 205] width 49 height 10
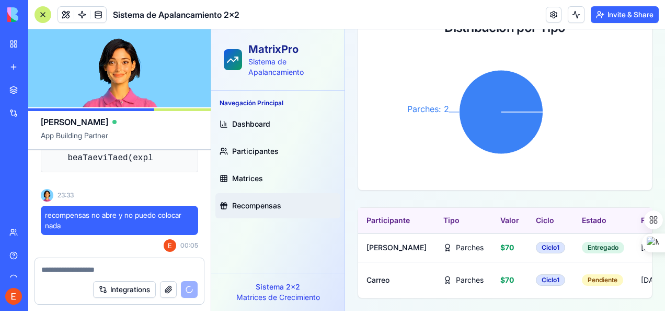
scroll to position [55728, 0]
click at [616, 154] on icon "Parches: 2" at bounding box center [501, 112] width 261 height 131
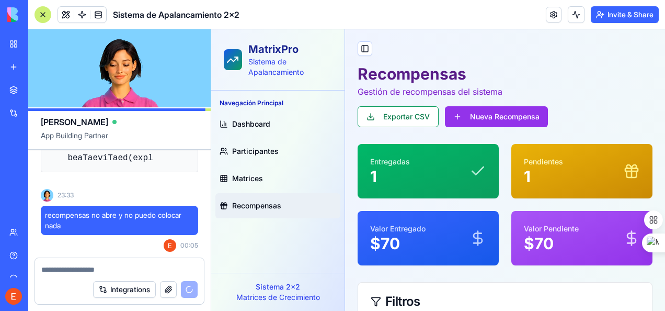
scroll to position [0, 0]
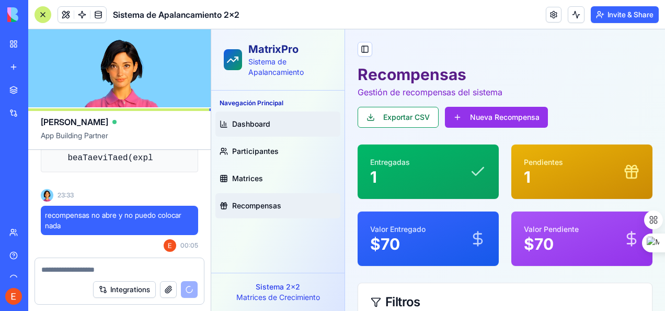
click at [283, 125] on link "Dashboard" at bounding box center [277, 123] width 125 height 25
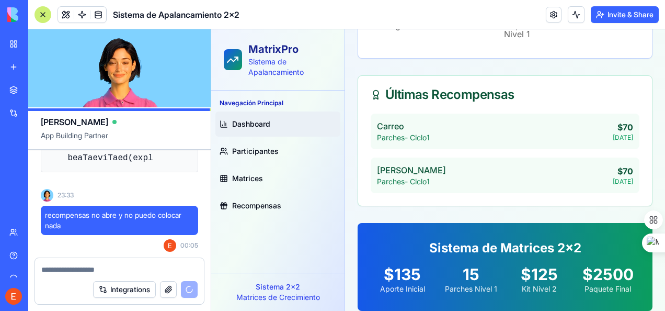
scroll to position [443, 0]
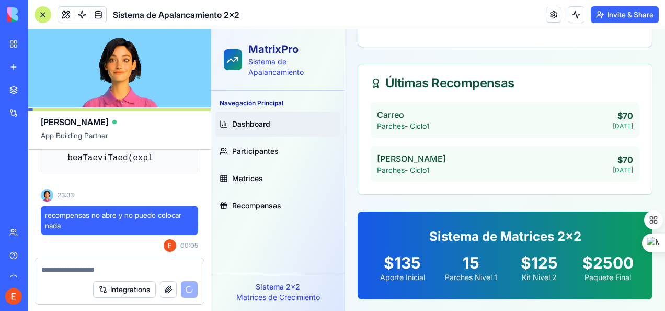
click at [262, 121] on span "Dashboard" at bounding box center [251, 124] width 38 height 10
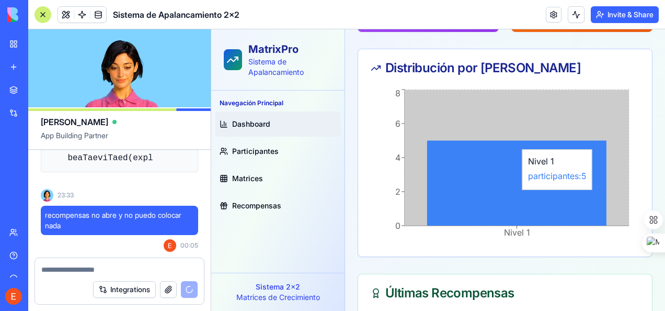
scroll to position [182, 0]
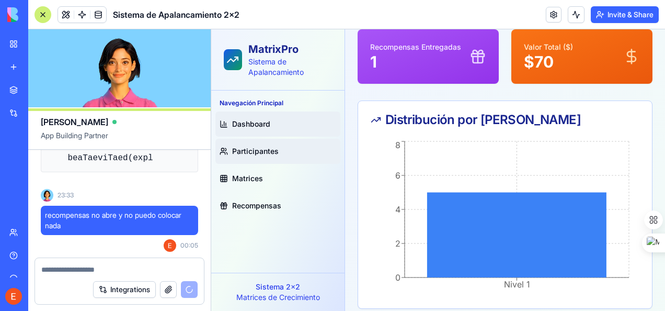
click at [273, 148] on span "Participantes" at bounding box center [255, 151] width 47 height 10
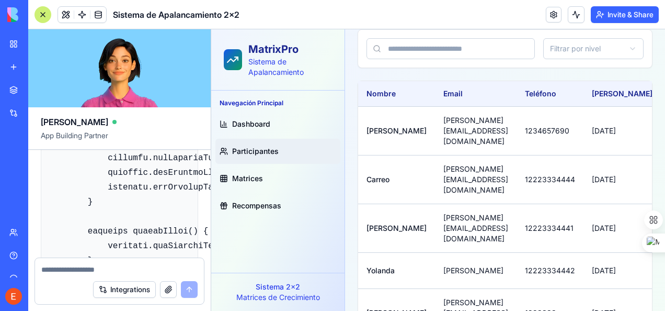
scroll to position [73720, 0]
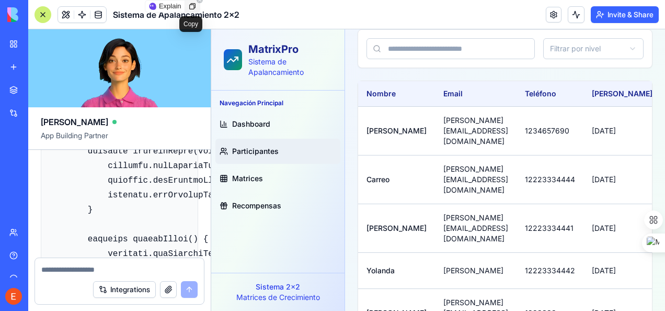
click at [191, 4] on icon at bounding box center [192, 6] width 8 height 8
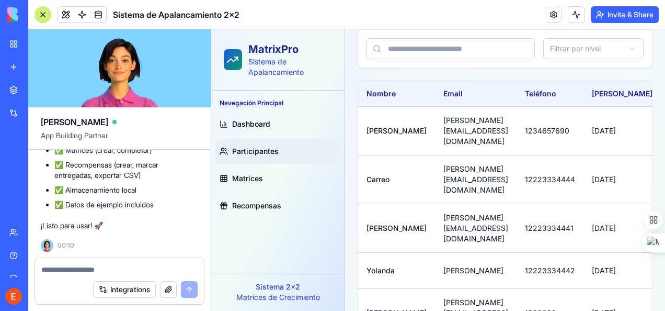
scroll to position [74504, 0]
click at [94, 272] on textarea at bounding box center [119, 269] width 157 height 10
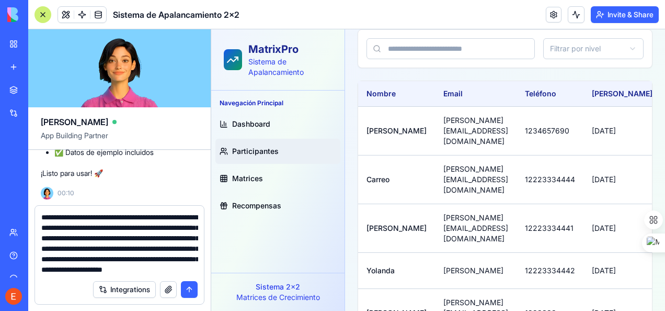
scroll to position [30, 0]
type textarea "**********"
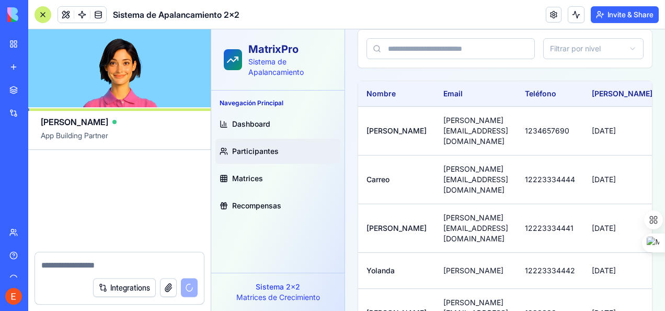
scroll to position [0, 0]
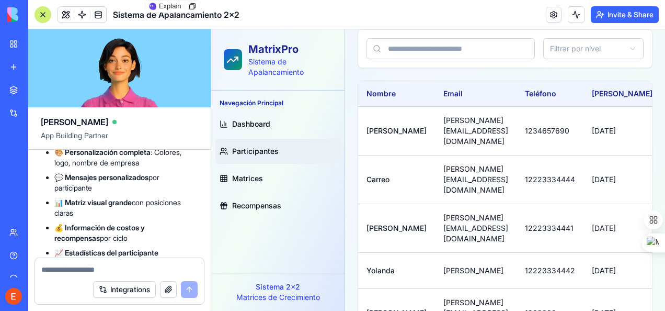
scroll to position [87260, 0]
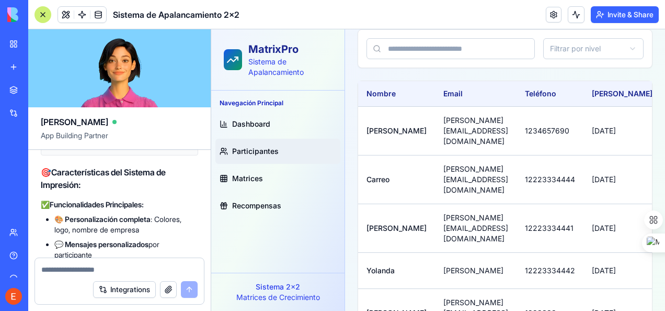
scroll to position [86999, 0]
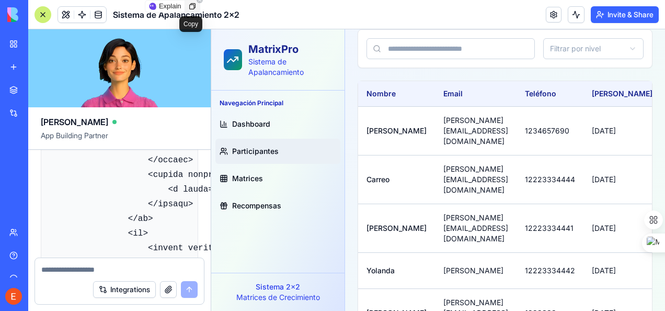
click at [189, 5] on icon at bounding box center [192, 6] width 6 height 6
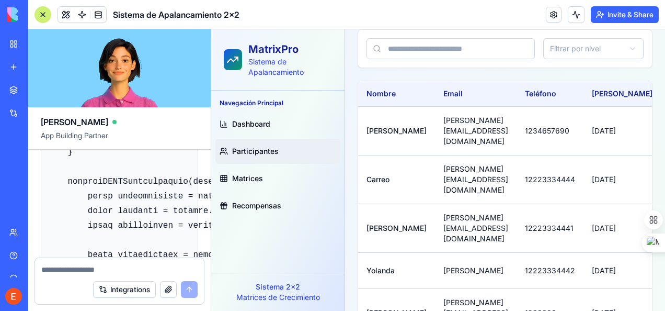
scroll to position [74818, 0]
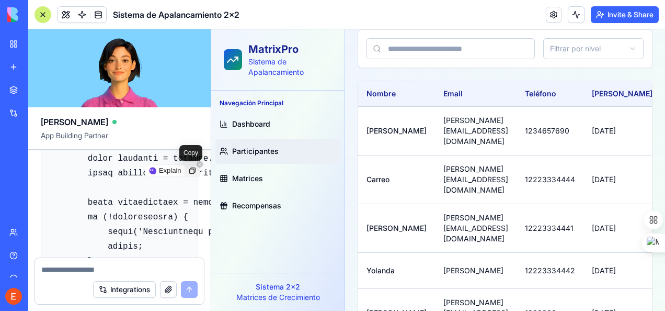
click at [189, 170] on icon at bounding box center [192, 170] width 8 height 8
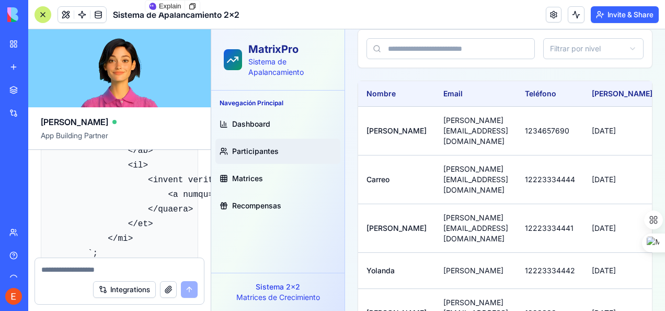
scroll to position [87208, 0]
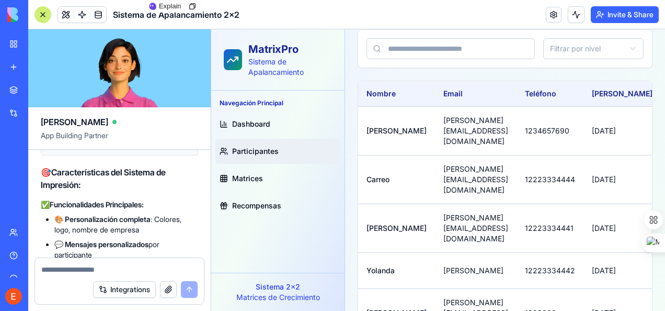
click at [114, 266] on textarea at bounding box center [119, 269] width 156 height 10
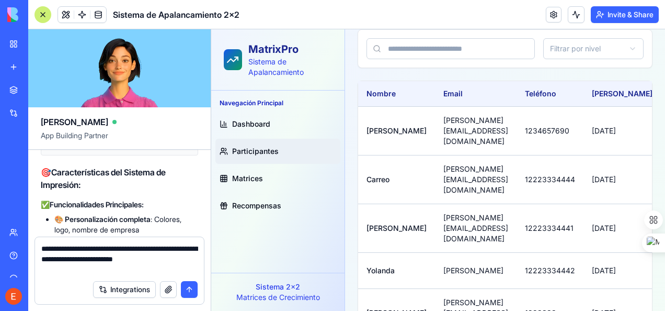
type textarea "**********"
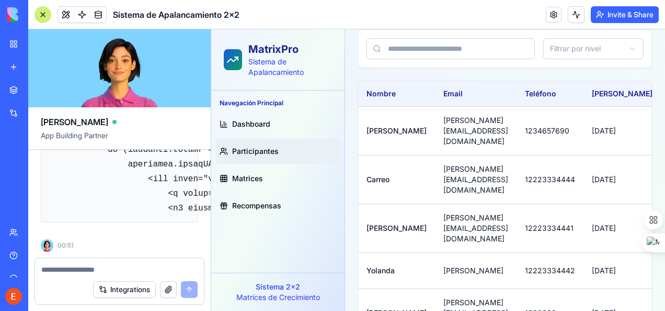
scroll to position [103863, 0]
click at [53, 266] on textarea at bounding box center [119, 269] width 157 height 10
paste textarea "**********"
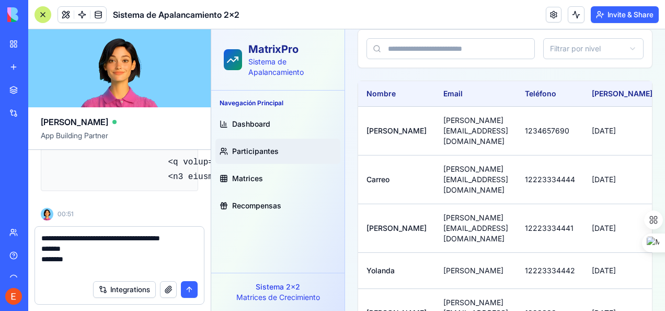
type textarea "**********"
click at [190, 289] on button "submit" at bounding box center [189, 289] width 17 height 17
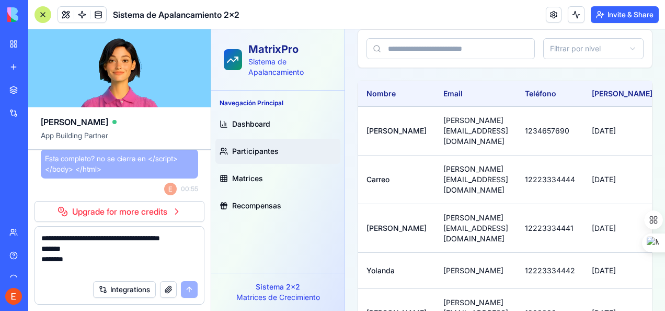
scroll to position [103938, 0]
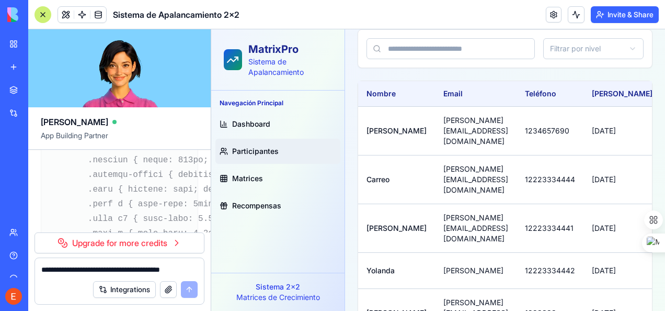
scroll to position [88097, 0]
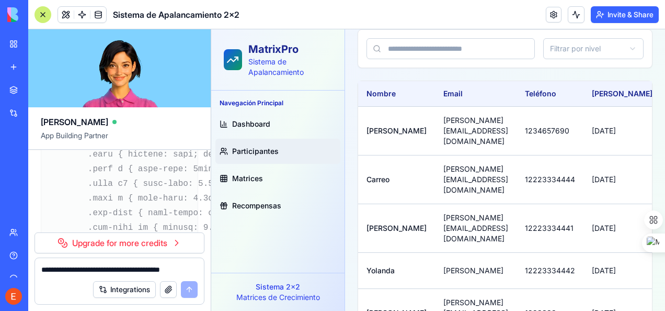
scroll to position [88150, 0]
click at [186, 167] on div at bounding box center [192, 165] width 15 height 12
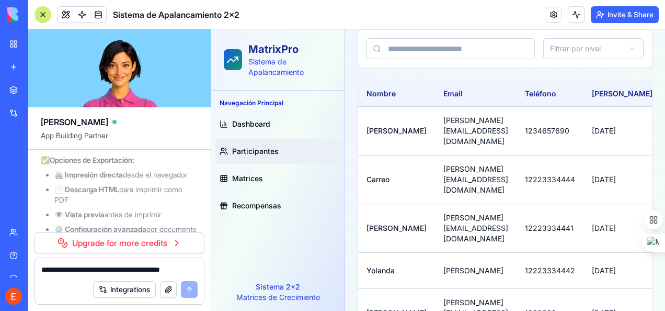
scroll to position [87365, 0]
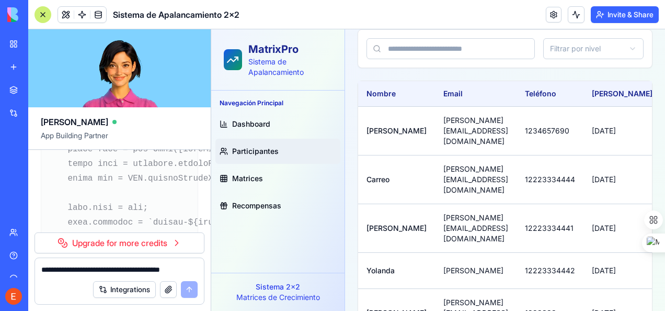
scroll to position [86163, 0]
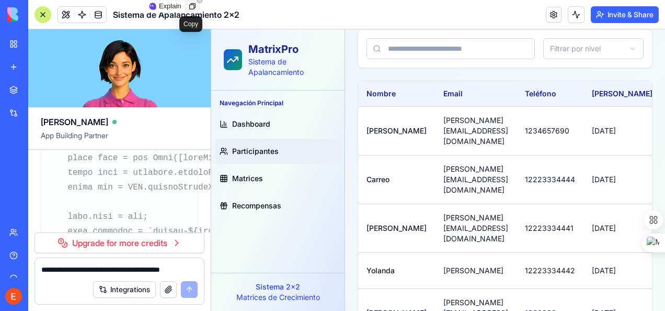
click at [190, 5] on icon at bounding box center [192, 6] width 8 height 8
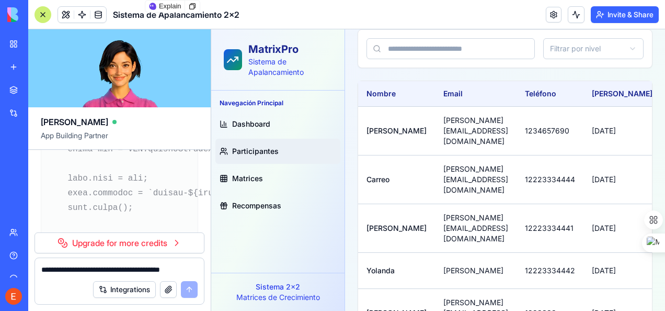
scroll to position [86215, 0]
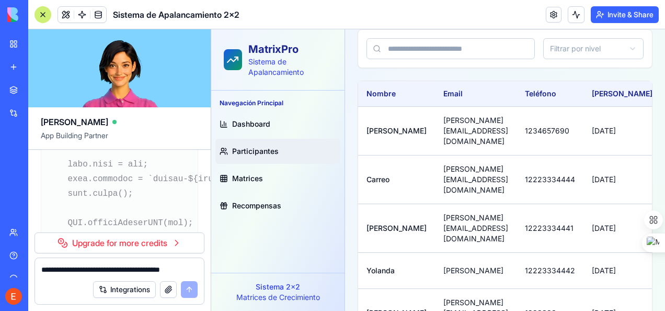
click at [180, 245] on link "Upgrade for more credits" at bounding box center [120, 242] width 170 height 21
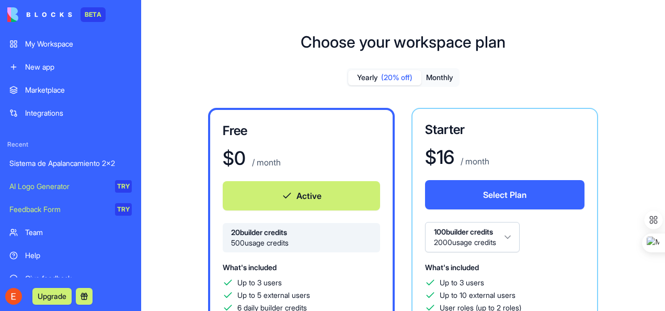
click at [323, 198] on button "Active" at bounding box center [301, 195] width 157 height 29
click at [87, 160] on div "Sistema de Apalancamiento 2x2" at bounding box center [70, 163] width 122 height 10
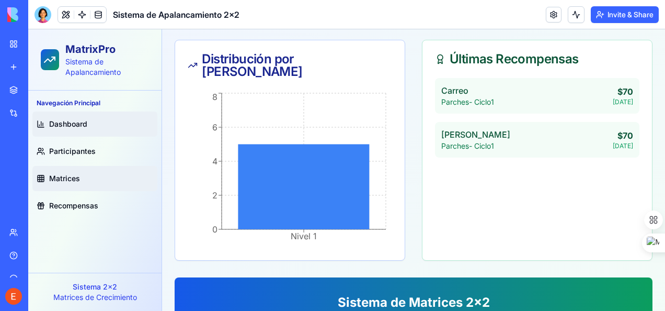
scroll to position [105, 0]
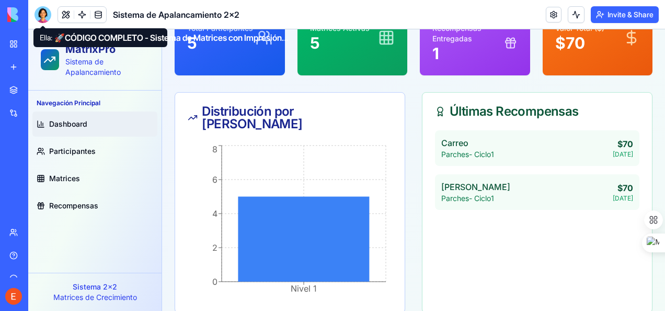
click at [40, 12] on div at bounding box center [43, 14] width 17 height 17
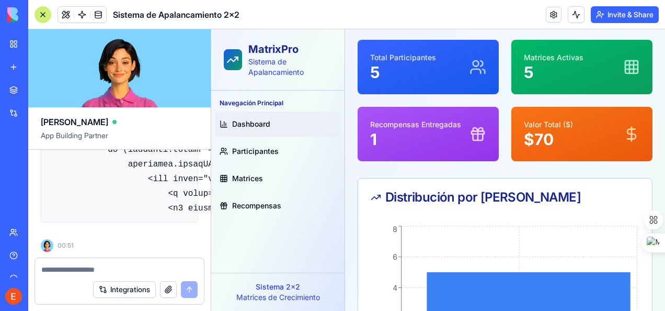
scroll to position [0, 0]
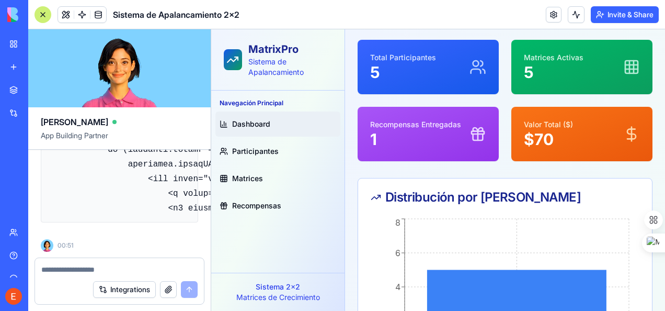
click at [93, 268] on textarea at bounding box center [119, 269] width 156 height 10
type textarea "**********"
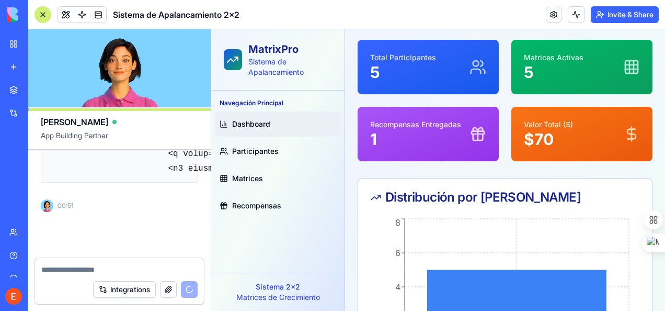
scroll to position [103902, 0]
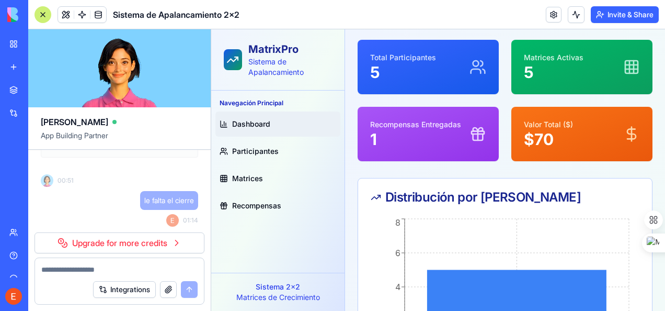
click at [90, 223] on div "le falta el cierre 01:14" at bounding box center [119, 209] width 157 height 36
click at [181, 245] on link "Upgrade for more credits" at bounding box center [120, 242] width 170 height 21
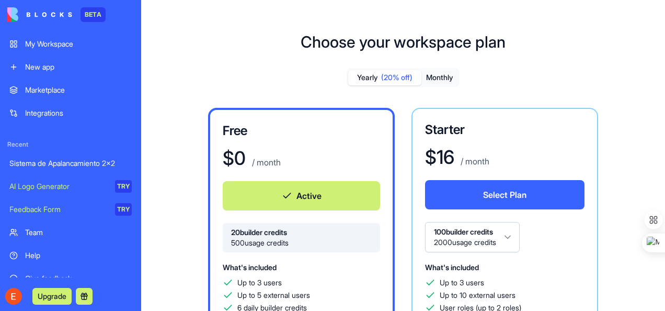
click at [66, 162] on div "Sistema de Apalancamiento 2x2" at bounding box center [70, 163] width 122 height 10
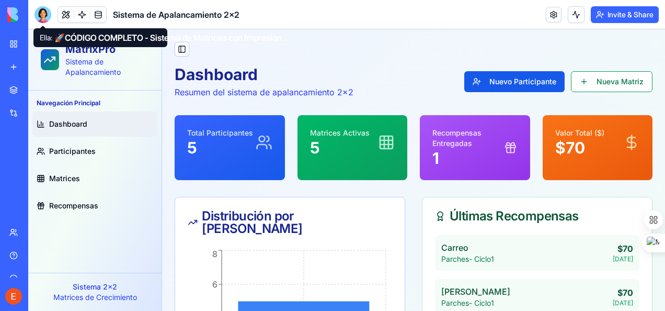
click at [40, 20] on div at bounding box center [43, 14] width 17 height 17
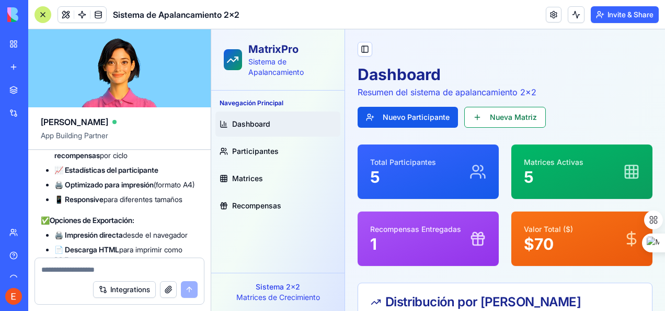
scroll to position [87342, 0]
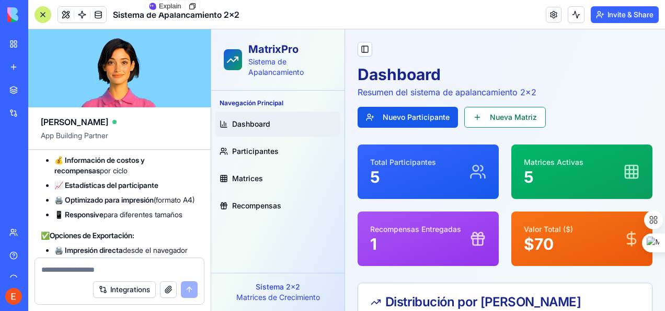
click at [193, 7] on icon at bounding box center [192, 6] width 8 height 8
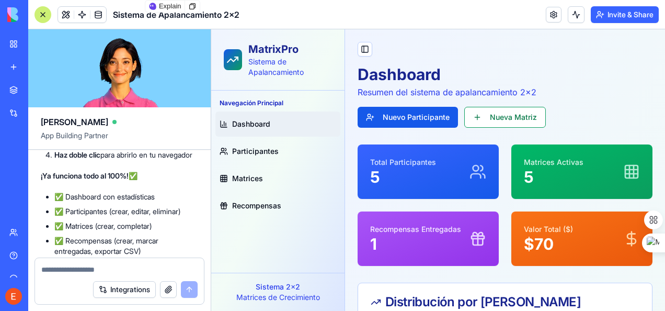
scroll to position [74168, 0]
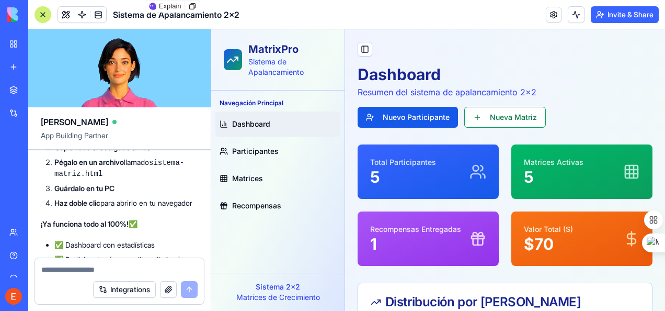
click at [189, 7] on icon at bounding box center [192, 6] width 8 height 8
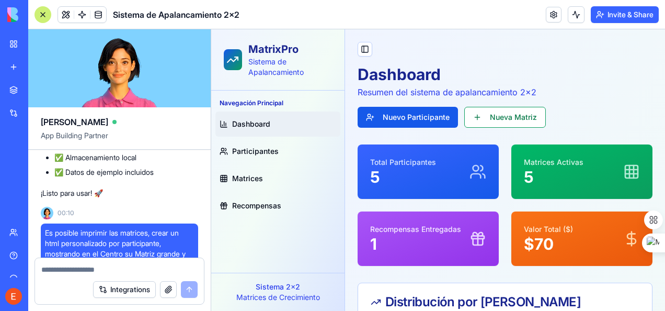
scroll to position [74325, 0]
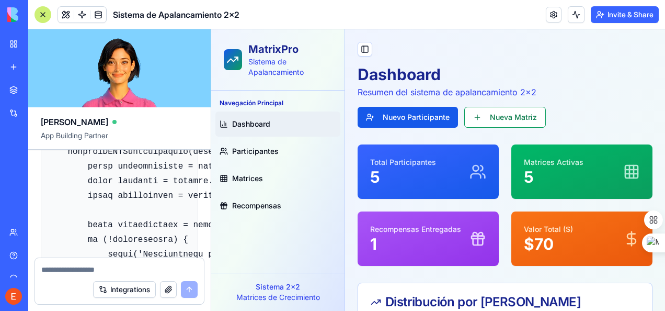
scroll to position [74847, 0]
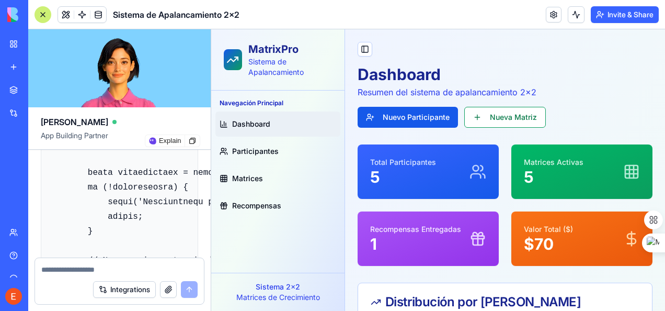
click at [192, 142] on icon at bounding box center [192, 140] width 6 height 6
